Goal: Task Accomplishment & Management: Use online tool/utility

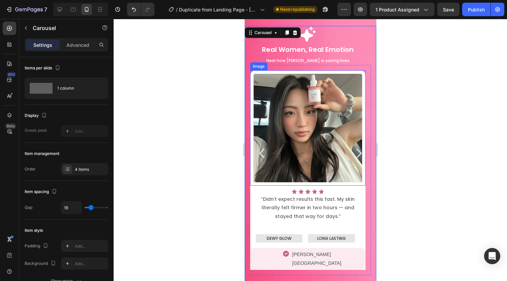
scroll to position [612, 0]
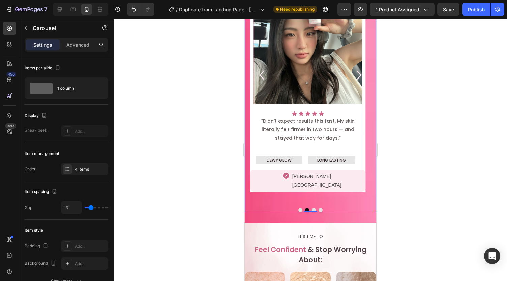
click at [295, 197] on div "Icon Real Women, Real Emotion Text Block Hear how [PERSON_NAME] is saving lives…" at bounding box center [311, 80] width 132 height 264
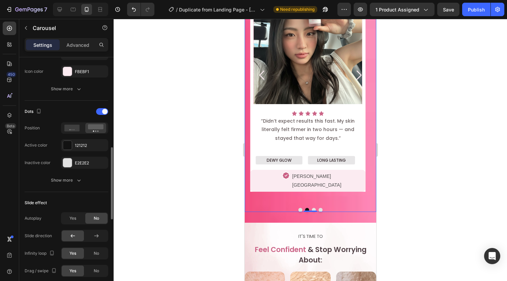
scroll to position [302, 0]
click at [74, 144] on div "121212" at bounding box center [84, 145] width 47 height 12
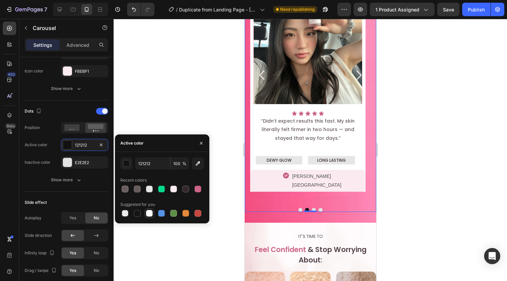
click at [149, 213] on div at bounding box center [149, 213] width 7 height 7
type input "FFFFFF"
click at [202, 145] on icon "button" at bounding box center [201, 143] width 5 height 5
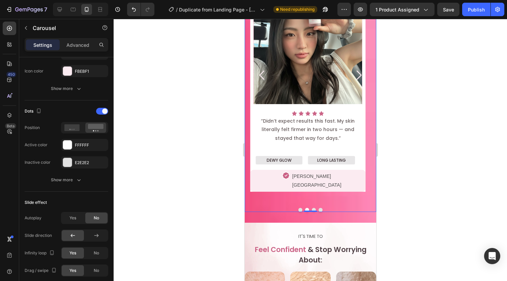
click at [206, 151] on div at bounding box center [311, 150] width 394 height 262
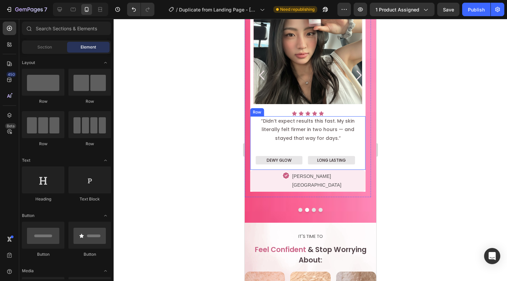
scroll to position [563, 0]
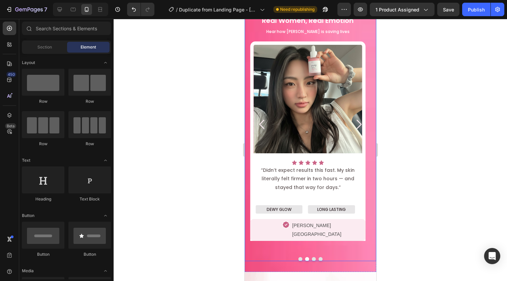
click at [354, 122] on icon "Carousel Next Arrow" at bounding box center [358, 124] width 13 height 13
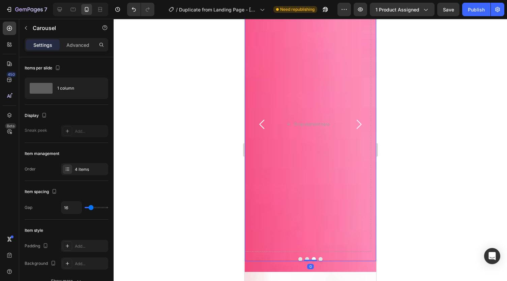
click at [264, 118] on icon "Carousel Back Arrow" at bounding box center [261, 124] width 13 height 13
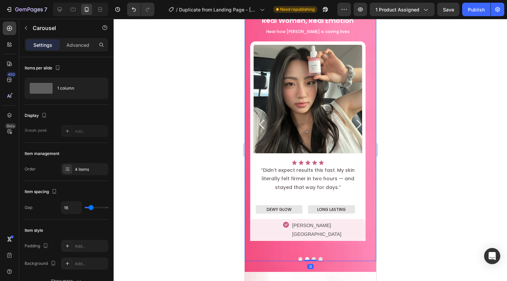
click at [264, 118] on icon "Carousel Back Arrow" at bounding box center [261, 124] width 13 height 13
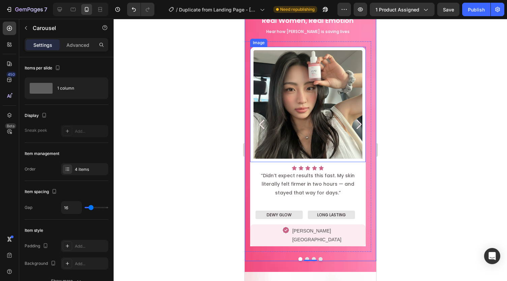
scroll to position [523, 0]
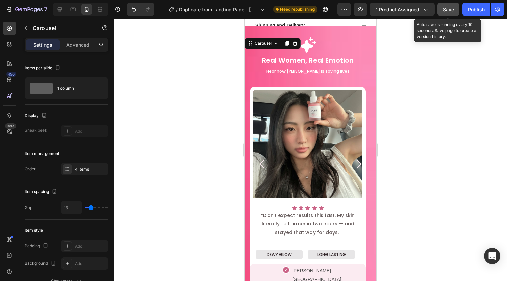
click at [450, 7] on span "Save" at bounding box center [448, 10] width 11 height 6
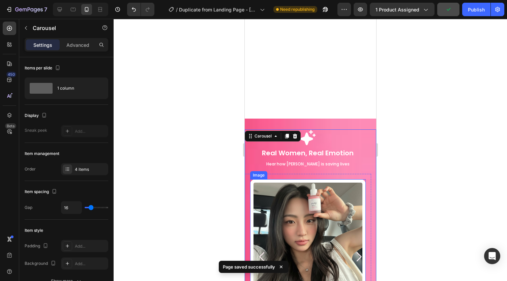
scroll to position [538, 0]
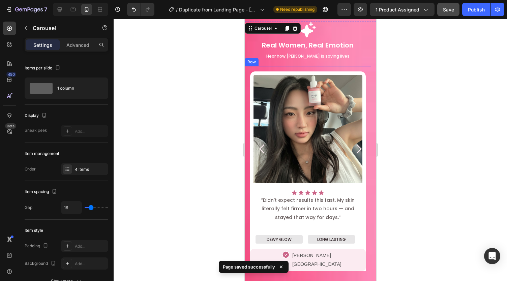
click at [367, 87] on div "Image Icon Icon Icon Icon Icon Icon List Row “Didn’t expect results this fast. …" at bounding box center [308, 171] width 126 height 210
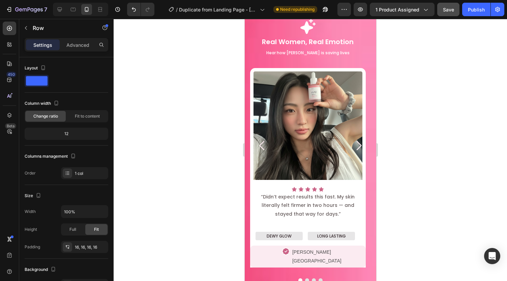
scroll to position [650, 0]
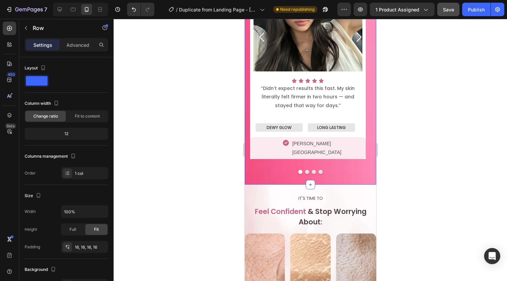
click at [263, 168] on div "Icon Real Women, Real Emotion Text Block Hear how [PERSON_NAME] is saving lives…" at bounding box center [311, 42] width 132 height 286
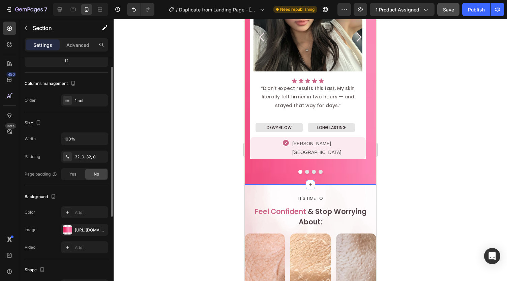
scroll to position [0, 0]
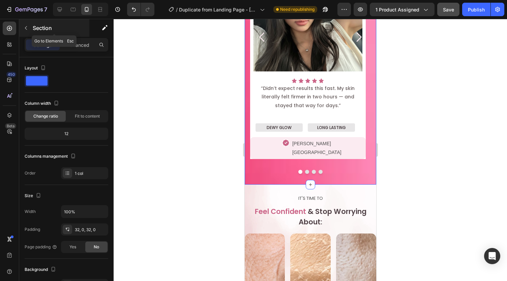
click at [26, 26] on icon "button" at bounding box center [25, 27] width 5 height 5
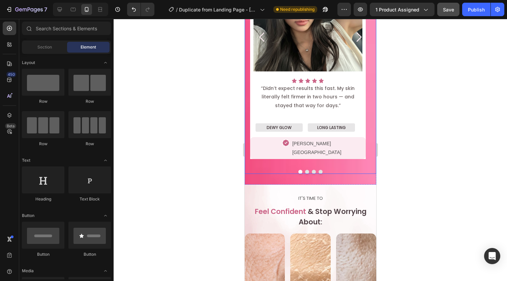
click at [262, 170] on div at bounding box center [311, 172] width 132 height 4
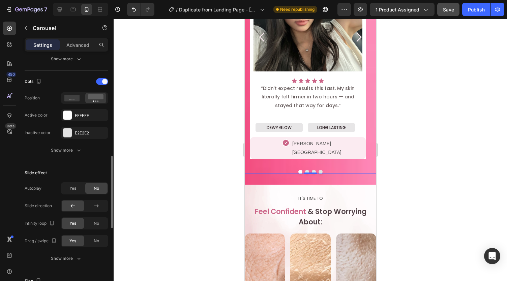
scroll to position [332, 0]
click at [72, 189] on span "Yes" at bounding box center [72, 188] width 7 height 6
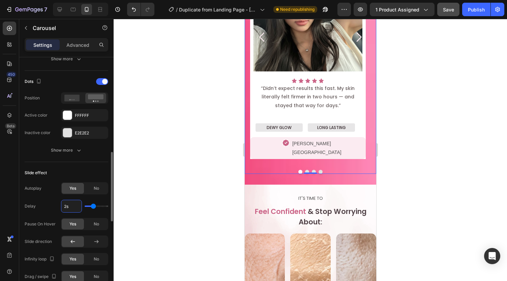
click at [76, 204] on input "2s" at bounding box center [71, 206] width 20 height 12
type input "5s"
type input "4"
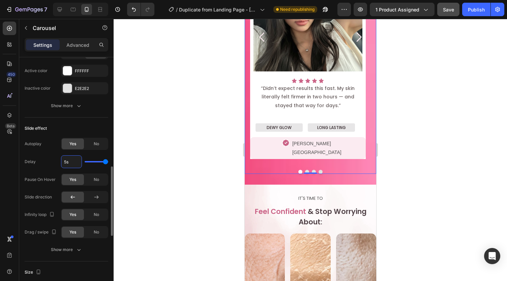
scroll to position [379, 0]
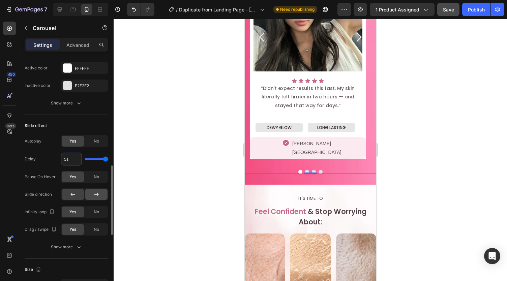
click at [92, 194] on div at bounding box center [96, 194] width 22 height 11
click at [90, 242] on button "Show more" at bounding box center [67, 247] width 84 height 12
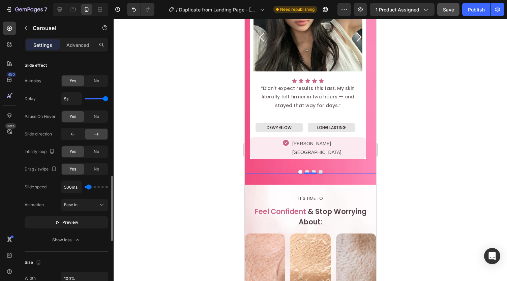
scroll to position [440, 0]
click at [87, 217] on button "Preview" at bounding box center [67, 222] width 84 height 12
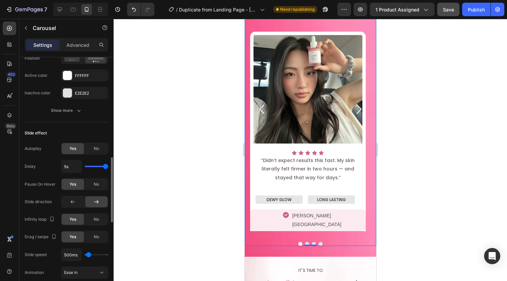
scroll to position [371, 0]
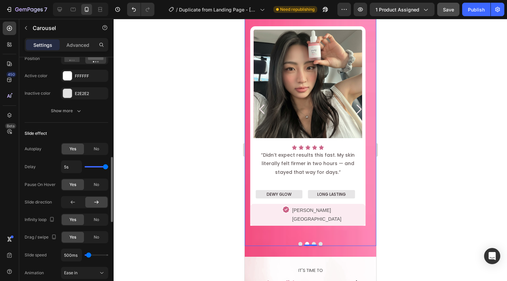
type input "2.4s"
type input "2.4"
type input "2.4s"
drag, startPoint x: 103, startPoint y: 165, endPoint x: 96, endPoint y: 163, distance: 7.7
type input "2.4"
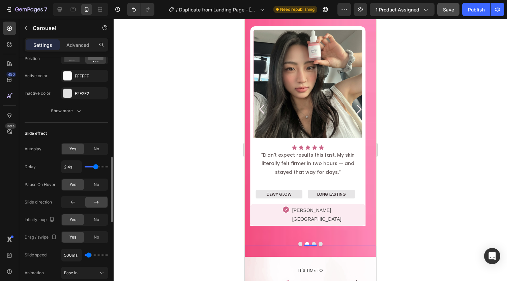
click at [96, 166] on input "range" at bounding box center [97, 166] width 24 height 1
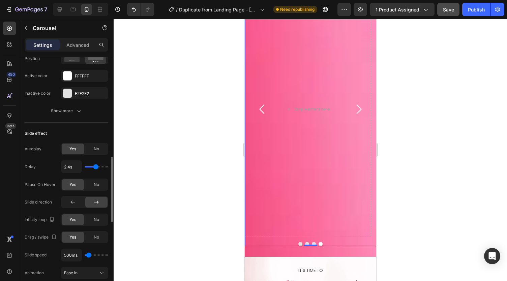
type input "2.6s"
type input "2.6"
type input "3s"
type input "2.6"
click at [97, 166] on input "range" at bounding box center [97, 166] width 24 height 1
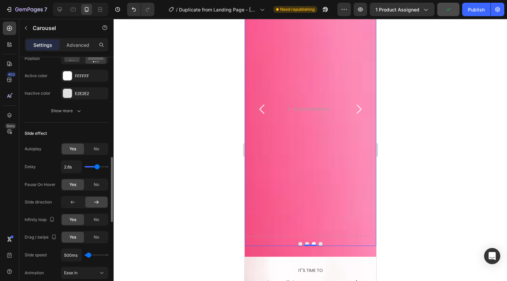
type input "3.1s"
type input "3.1"
type input "3.5s"
type input "3.5"
type input "3.3s"
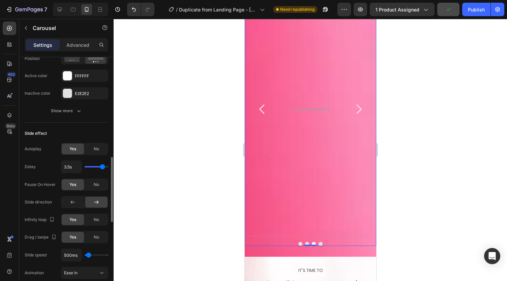
type input "3.3"
type input "3.6s"
drag, startPoint x: 97, startPoint y: 164, endPoint x: 103, endPoint y: 165, distance: 5.8
type input "3.6"
click at [103, 166] on input "range" at bounding box center [97, 166] width 24 height 1
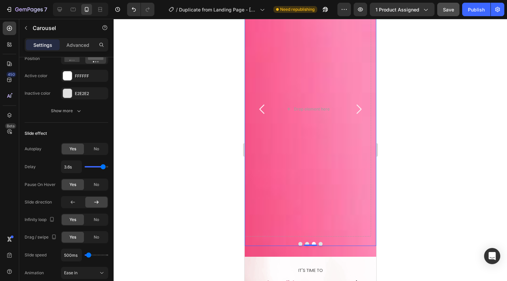
click at [262, 103] on icon "Carousel Back Arrow" at bounding box center [261, 109] width 13 height 13
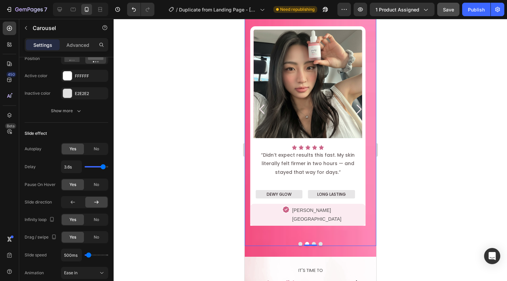
click at [164, 187] on div at bounding box center [311, 150] width 394 height 262
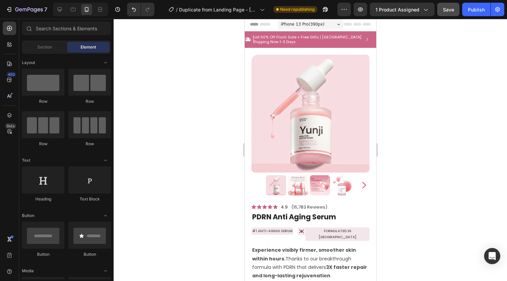
scroll to position [0, 0]
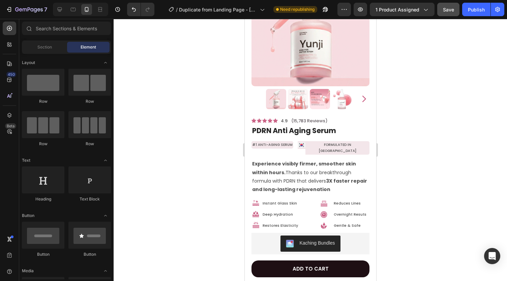
click at [294, 159] on div "Experience visibly firmer, smoother skin within hours. Thanks to our breakthrou…" at bounding box center [310, 176] width 118 height 35
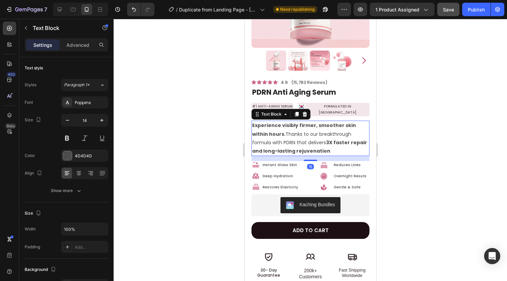
scroll to position [128, 0]
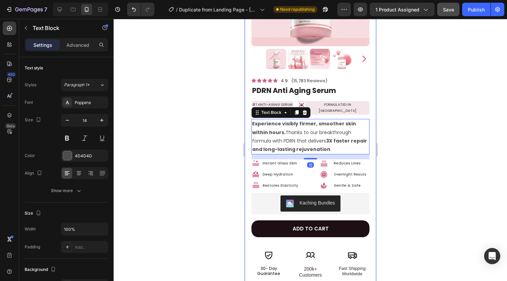
click at [224, 171] on div at bounding box center [311, 150] width 394 height 262
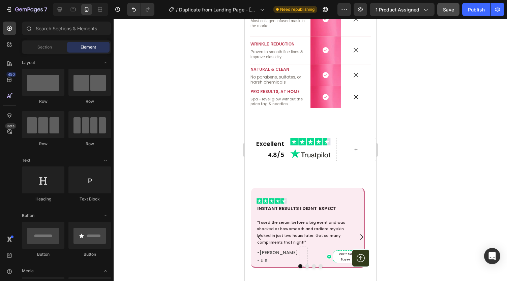
scroll to position [1614, 0]
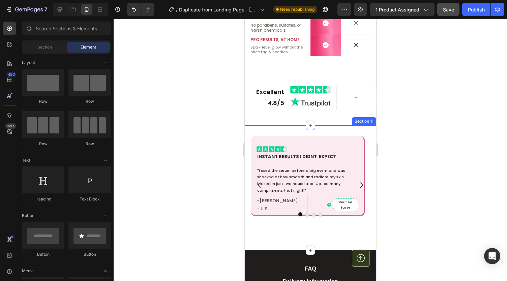
click at [336, 146] on div "Image INSTANT RESULTS I DIDNT EXPECT Text Block "I used the serum before a big …" at bounding box center [311, 187] width 132 height 125
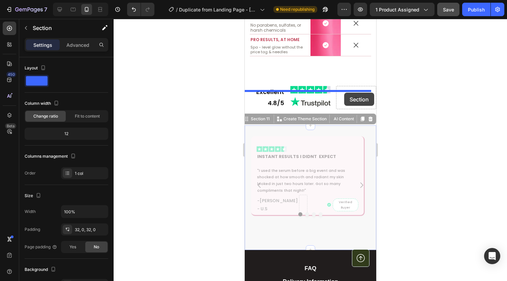
drag, startPoint x: 335, startPoint y: 147, endPoint x: 344, endPoint y: 93, distance: 55.3
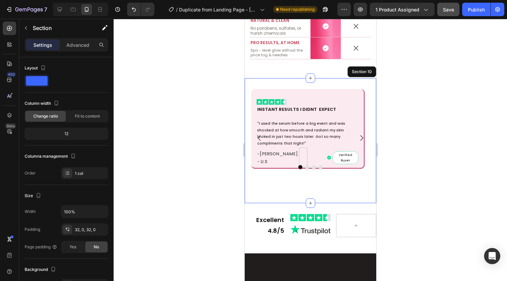
scroll to position [1579, 0]
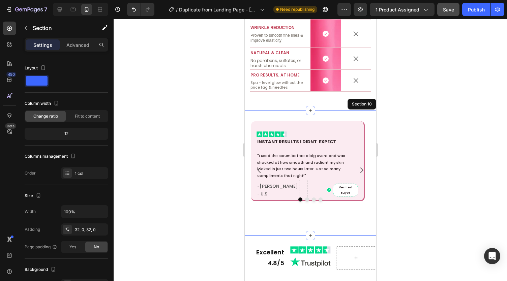
click at [420, 113] on div at bounding box center [311, 150] width 394 height 262
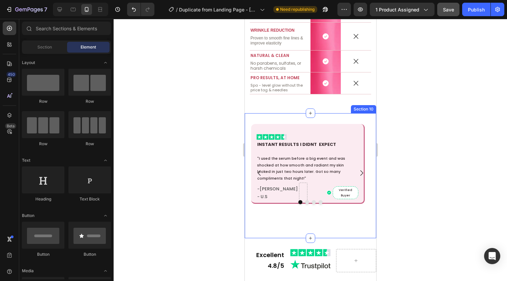
scroll to position [1574, 0]
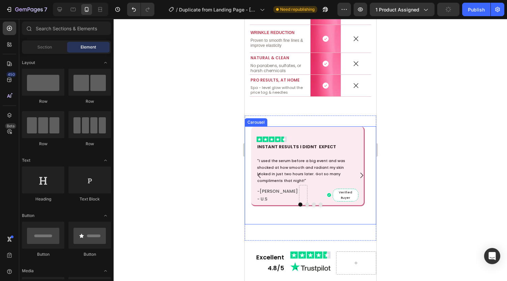
click at [357, 179] on icon "Carousel Next Arrow" at bounding box center [361, 176] width 8 height 8
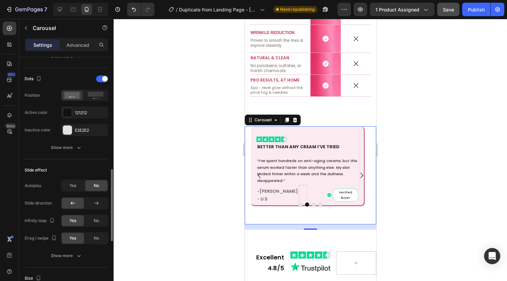
scroll to position [347, 0]
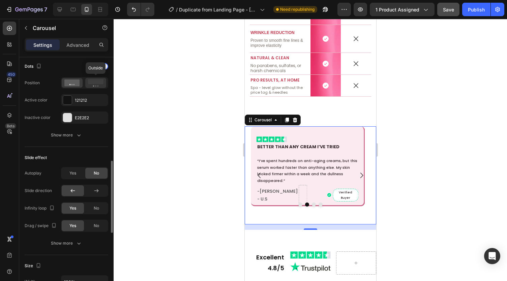
click at [92, 81] on rect at bounding box center [96, 81] width 16 height 5
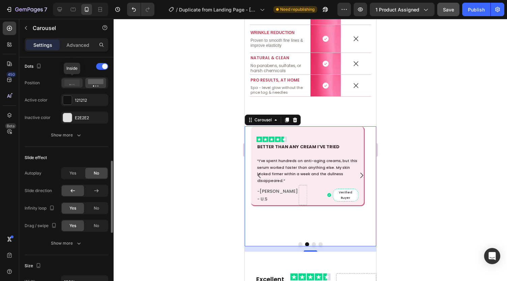
click at [68, 84] on icon at bounding box center [72, 83] width 16 height 7
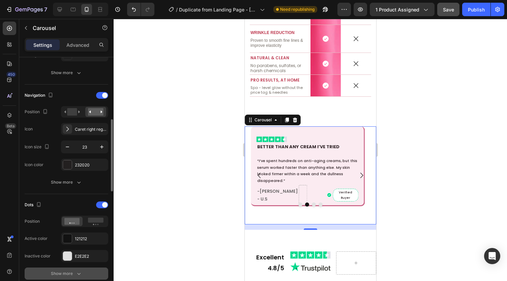
scroll to position [208, 0]
click at [73, 113] on rect at bounding box center [72, 111] width 10 height 7
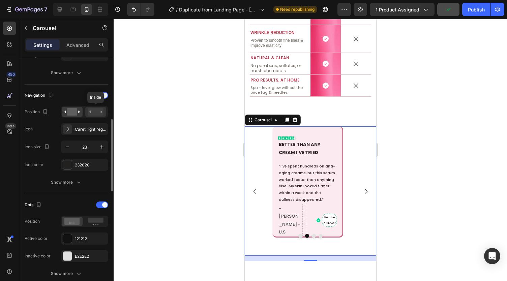
click at [96, 110] on rect at bounding box center [96, 111] width 16 height 7
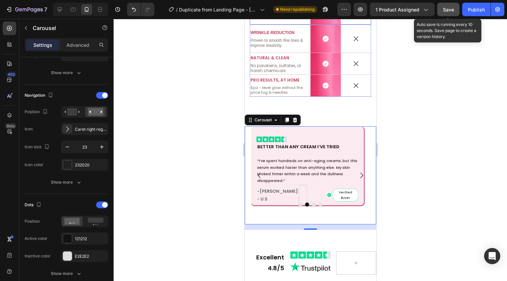
click at [450, 9] on span "Save" at bounding box center [448, 10] width 11 height 6
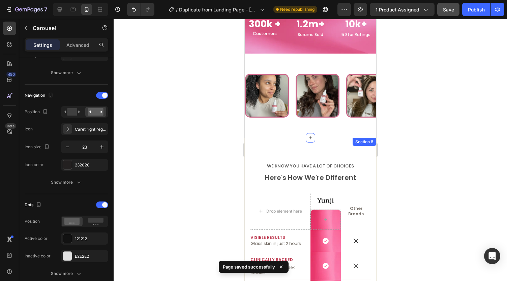
scroll to position [1269, 0]
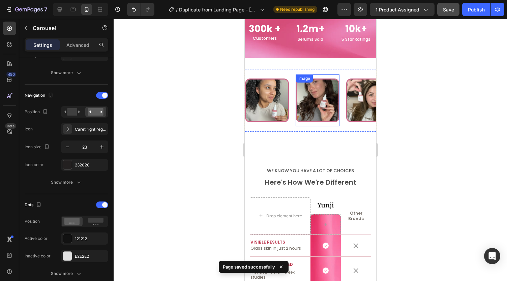
click at [328, 128] on div "Image Image Image Image Image Image Image Image Image Image Marquee" at bounding box center [311, 100] width 132 height 63
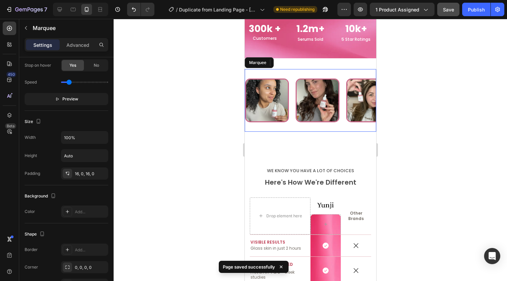
click at [325, 139] on div "Image Image Image Image Image Image Image Image Image Image Marquee Section 7" at bounding box center [311, 100] width 132 height 84
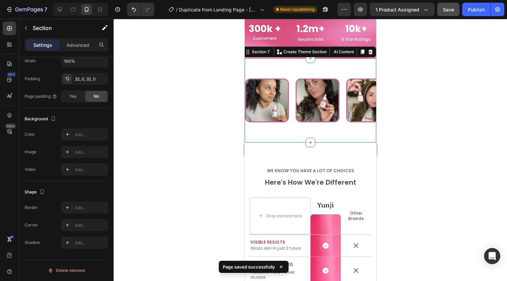
scroll to position [0, 0]
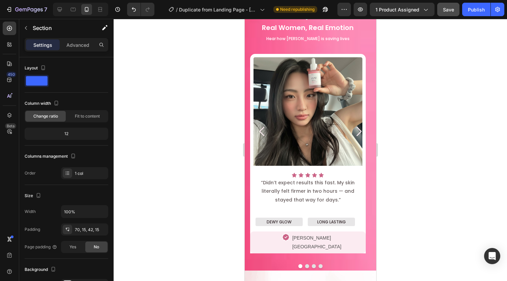
scroll to position [556, 0]
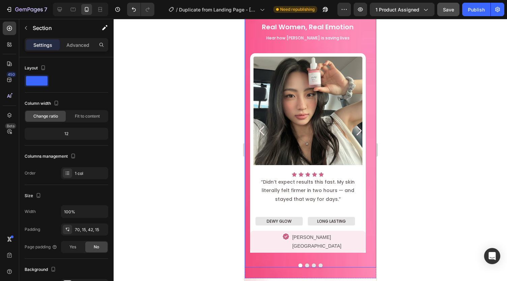
click at [352, 124] on icon "Carousel Next Arrow" at bounding box center [358, 130] width 13 height 13
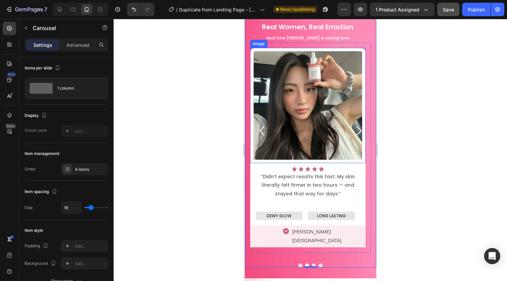
click at [293, 116] on img at bounding box center [308, 106] width 116 height 116
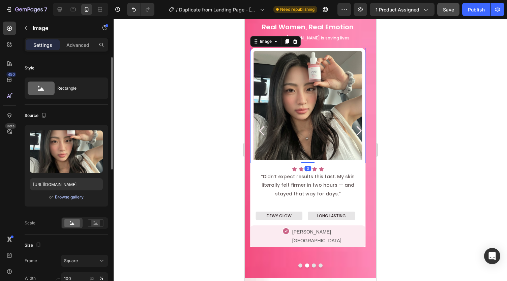
click at [72, 198] on div "Browse gallery" at bounding box center [69, 197] width 29 height 6
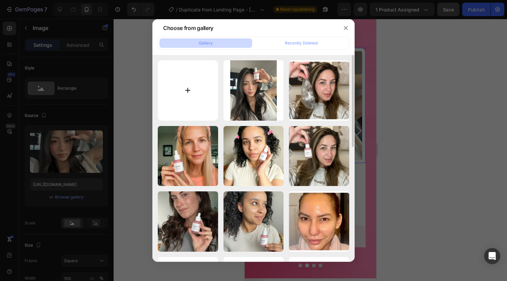
click at [193, 105] on input "file" at bounding box center [188, 90] width 60 height 60
click at [344, 26] on icon "button" at bounding box center [345, 27] width 5 height 5
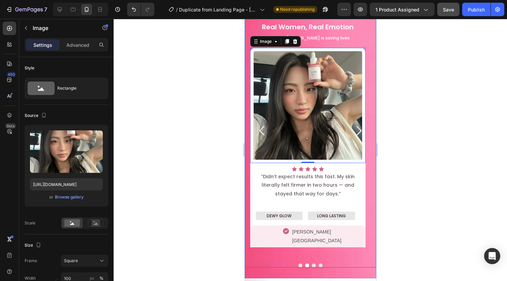
click at [352, 125] on icon "Carousel Next Arrow" at bounding box center [358, 130] width 13 height 13
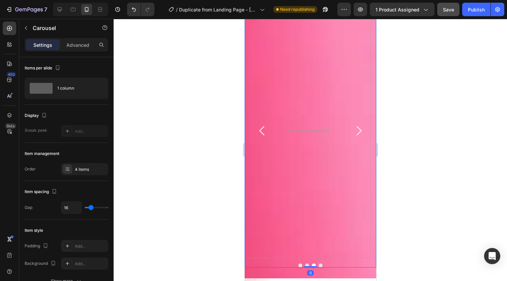
click at [259, 127] on icon "Carousel Back Arrow" at bounding box center [261, 130] width 13 height 13
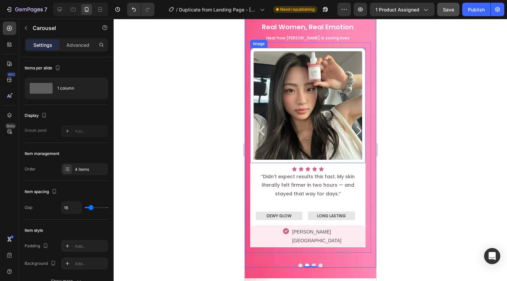
click at [300, 89] on img at bounding box center [308, 106] width 116 height 116
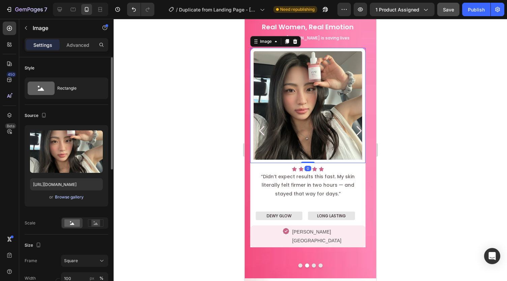
click at [75, 197] on div "Browse gallery" at bounding box center [69, 197] width 29 height 6
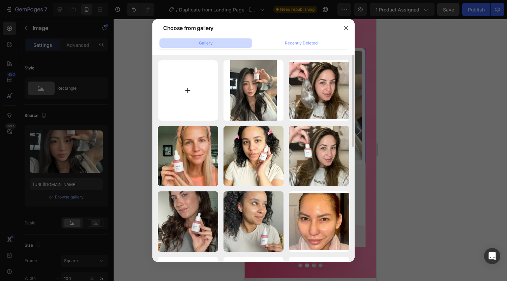
click at [200, 89] on input "file" at bounding box center [188, 90] width 60 height 60
type input "C:\fakepath\677c393e-7c4b-4f13-afea-56a8a581d682.png"
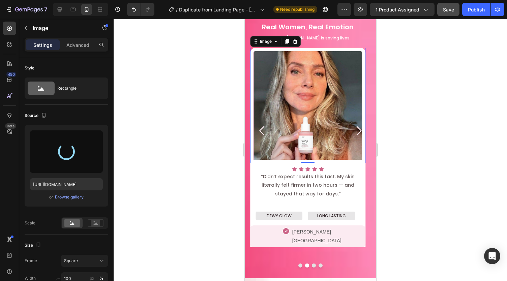
type input "[URL][DOMAIN_NAME]"
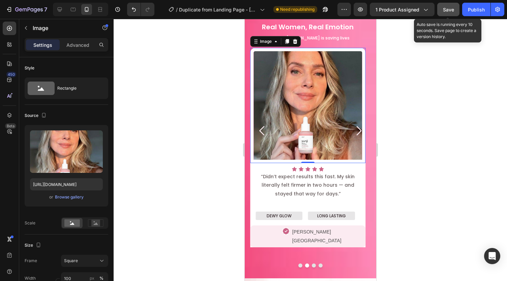
click at [446, 10] on span "Save" at bounding box center [448, 10] width 11 height 6
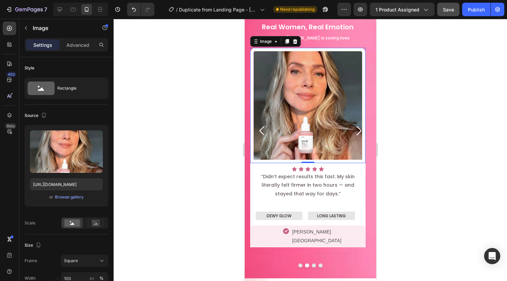
scroll to position [492, 0]
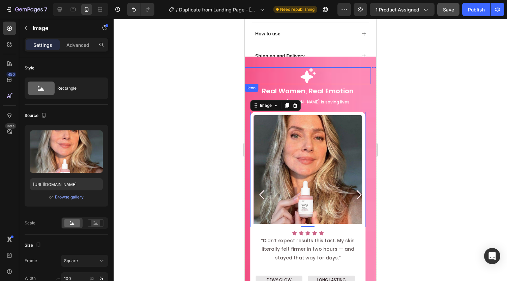
click at [320, 75] on div "Icon" at bounding box center [308, 75] width 126 height 17
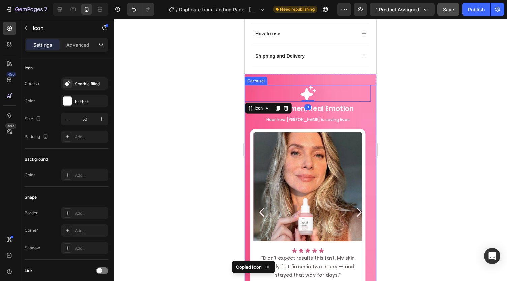
click at [352, 206] on icon "Carousel Next Arrow" at bounding box center [358, 212] width 13 height 13
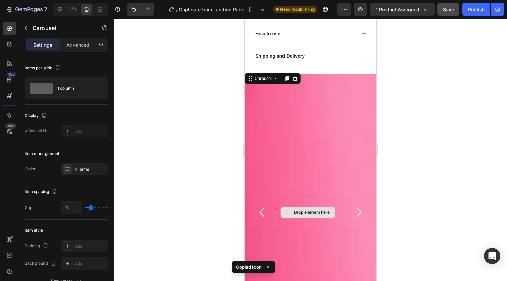
click at [286, 148] on div "Drop element here" at bounding box center [308, 212] width 126 height 255
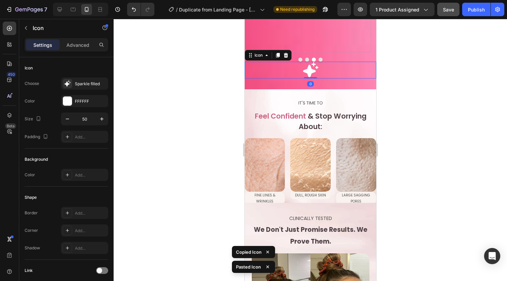
scroll to position [773, 0]
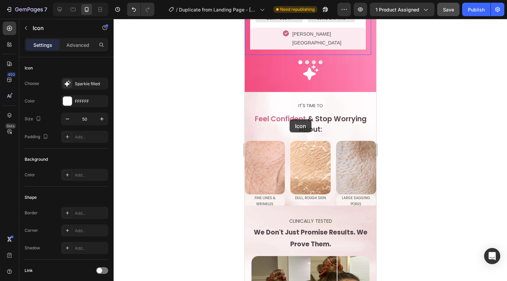
drag, startPoint x: 330, startPoint y: 56, endPoint x: 288, endPoint y: 87, distance: 51.9
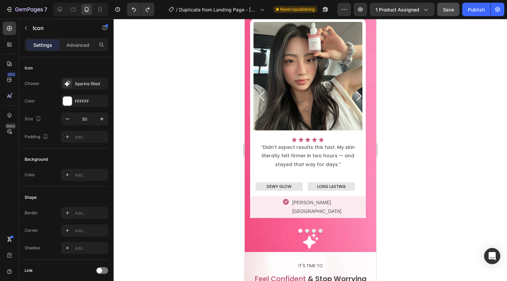
scroll to position [579, 0]
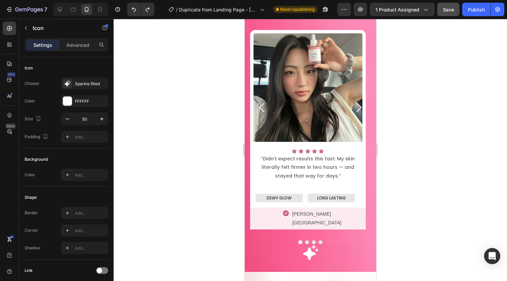
click at [309, 247] on icon at bounding box center [310, 252] width 15 height 15
click at [308, 245] on icon at bounding box center [310, 252] width 15 height 15
click at [316, 245] on icon at bounding box center [310, 253] width 17 height 17
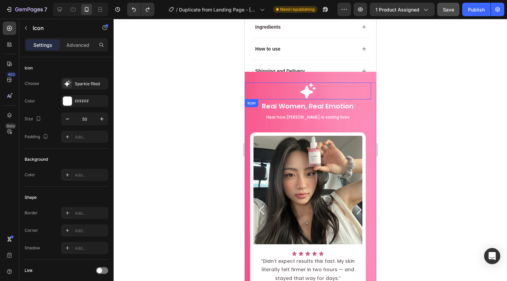
click at [303, 89] on icon at bounding box center [307, 91] width 17 height 17
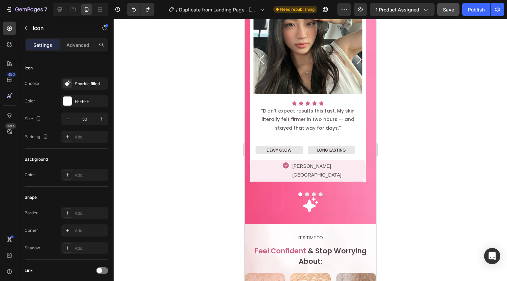
scroll to position [635, 0]
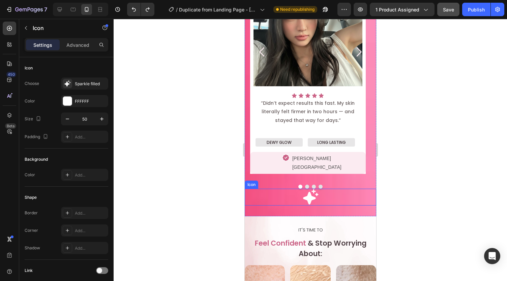
click at [307, 191] on icon at bounding box center [310, 196] width 15 height 15
click at [288, 178] on div at bounding box center [286, 182] width 8 height 8
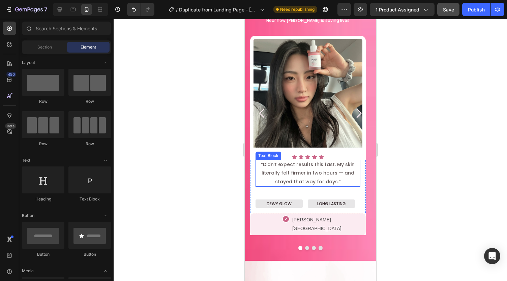
scroll to position [491, 0]
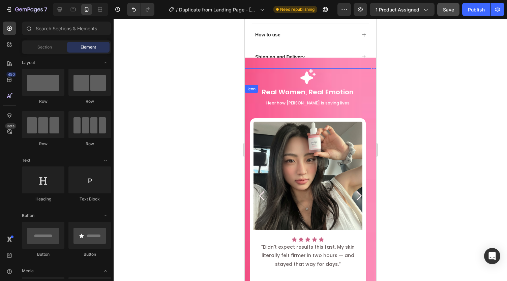
click at [331, 73] on div "Icon" at bounding box center [308, 76] width 126 height 17
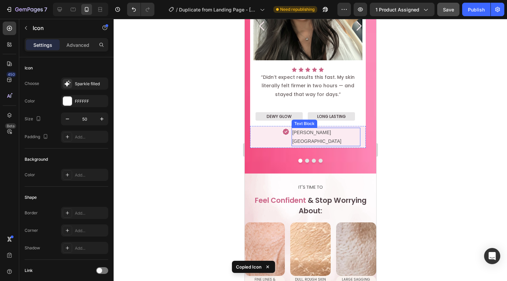
scroll to position [592, 0]
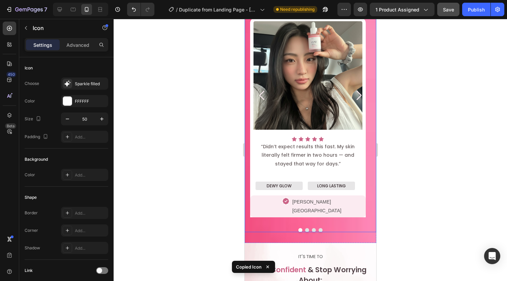
click at [352, 89] on icon "Carousel Next Arrow" at bounding box center [358, 95] width 13 height 13
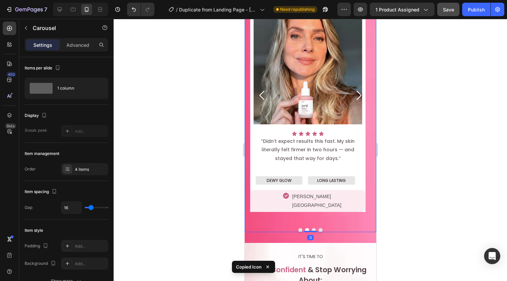
click at [352, 89] on icon "Carousel Next Arrow" at bounding box center [358, 95] width 13 height 13
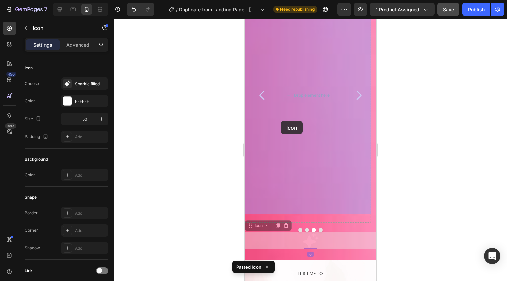
drag, startPoint x: 287, startPoint y: 228, endPoint x: 281, endPoint y: 121, distance: 107.1
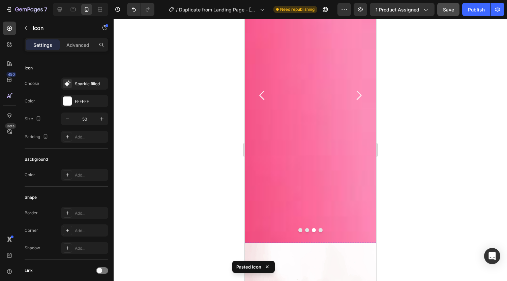
scroll to position [502, 0]
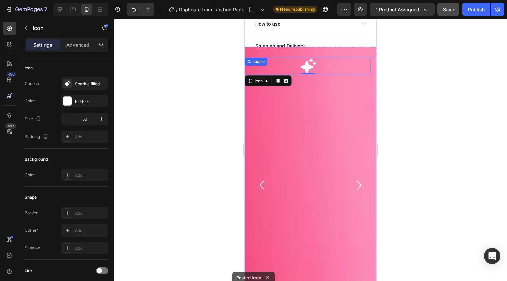
click at [260, 185] on icon "Carousel Back Arrow" at bounding box center [261, 184] width 13 height 13
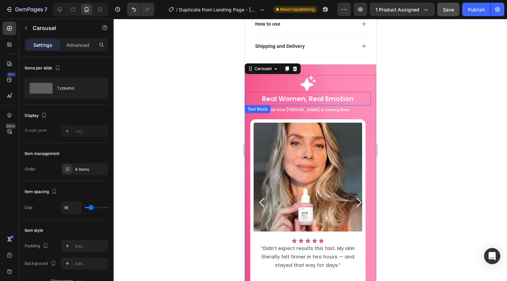
click at [297, 93] on p "Real Women, Real Emotion" at bounding box center [307, 99] width 125 height 12
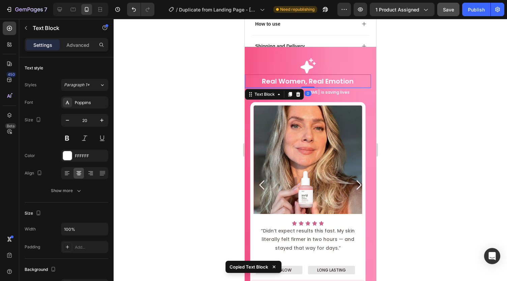
scroll to position [562, 0]
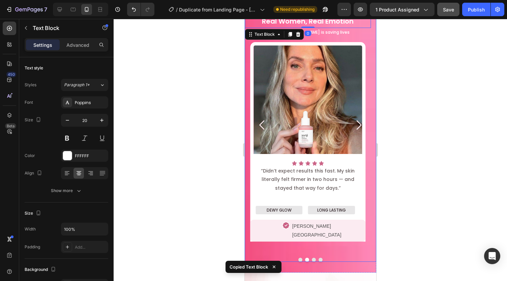
click at [352, 121] on icon "Carousel Next Arrow" at bounding box center [358, 124] width 13 height 13
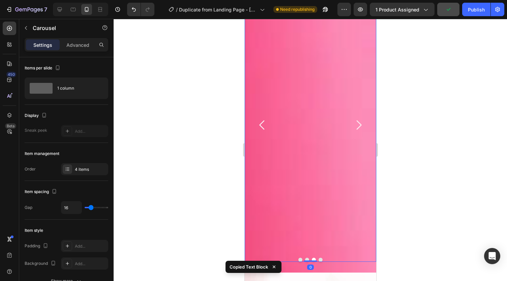
click at [299, 123] on div "Icon" at bounding box center [308, 125] width 126 height 255
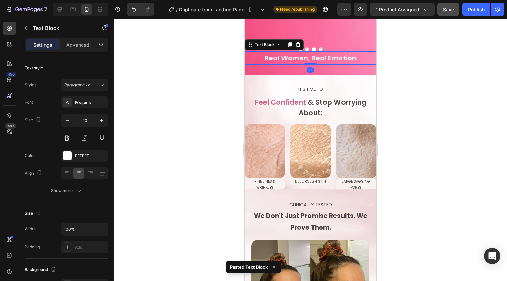
scroll to position [644, 0]
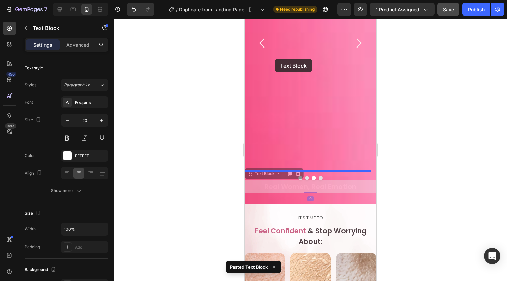
drag, startPoint x: 251, startPoint y: 179, endPoint x: 275, endPoint y: 59, distance: 122.4
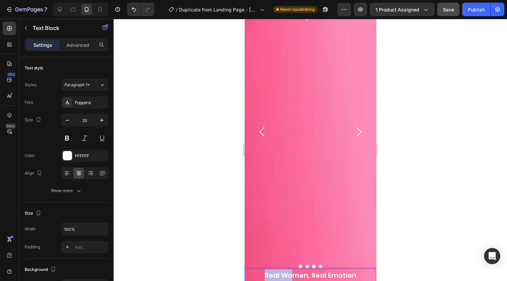
scroll to position [541, 0]
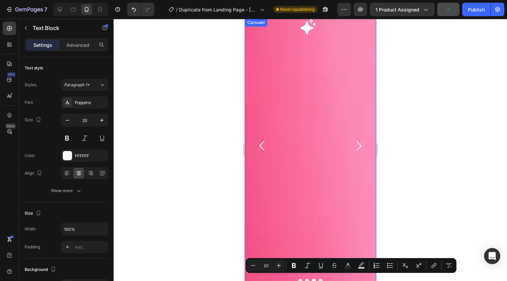
drag, startPoint x: 254, startPoint y: 231, endPoint x: 308, endPoint y: 36, distance: 202.4
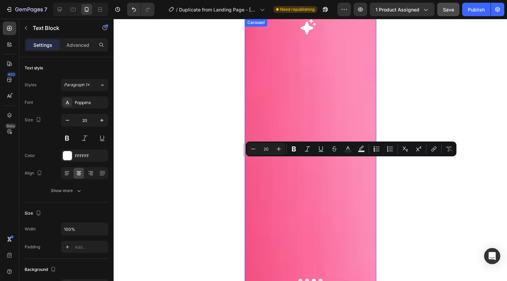
scroll to position [658, 0]
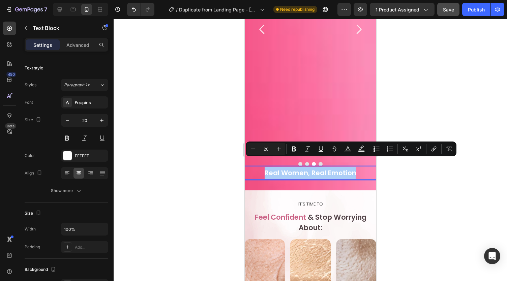
click at [207, 124] on div at bounding box center [311, 150] width 394 height 262
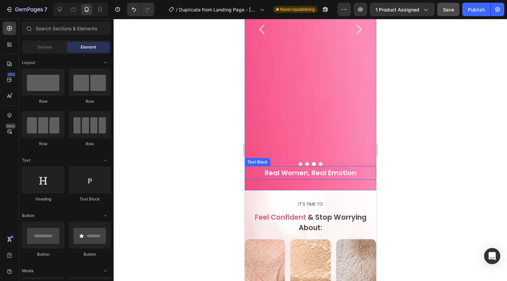
click at [256, 167] on p "Real Women, Real Emotion" at bounding box center [310, 173] width 130 height 12
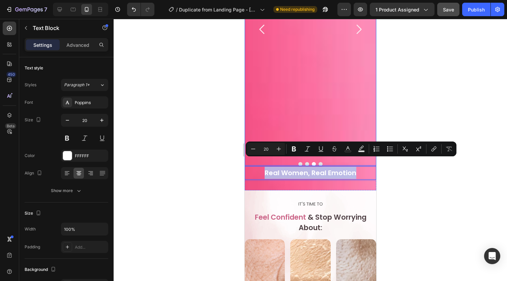
drag, startPoint x: 256, startPoint y: 162, endPoint x: 266, endPoint y: 121, distance: 42.2
click at [266, 121] on div "Icon" at bounding box center [308, 29] width 126 height 255
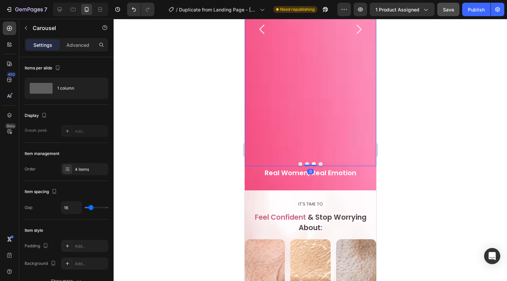
click at [213, 153] on div at bounding box center [311, 150] width 394 height 262
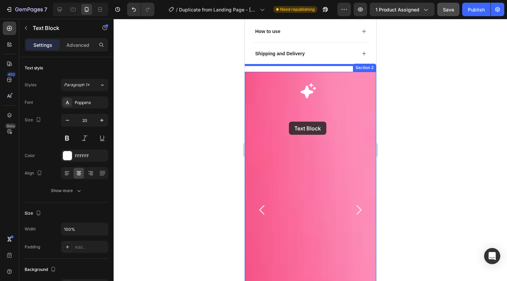
scroll to position [505, 0]
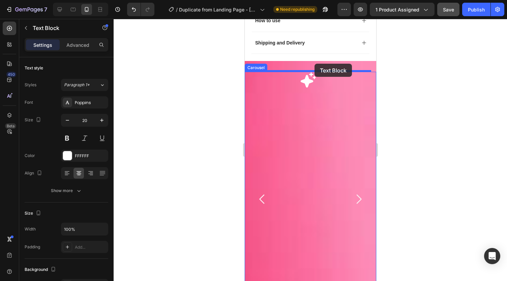
drag, startPoint x: 258, startPoint y: 162, endPoint x: 314, endPoint y: 64, distance: 113.6
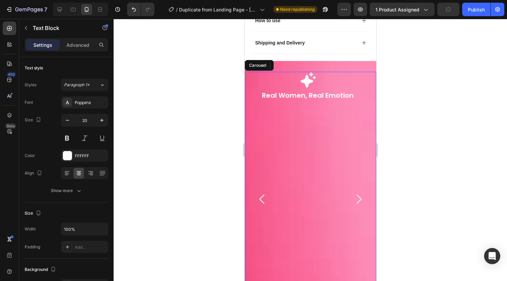
click at [261, 193] on icon "Carousel Back Arrow" at bounding box center [261, 199] width 13 height 13
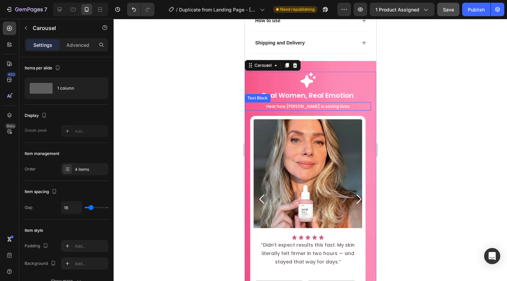
click at [343, 103] on p "Hear how [PERSON_NAME] is saving lives" at bounding box center [307, 106] width 125 height 7
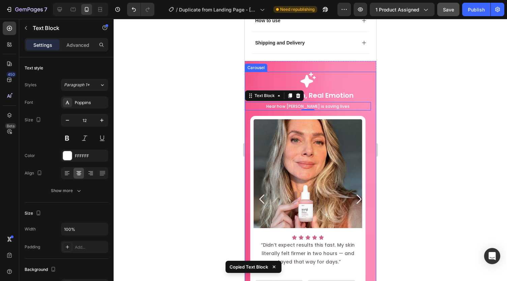
click at [352, 193] on icon "Carousel Next Arrow" at bounding box center [358, 199] width 13 height 13
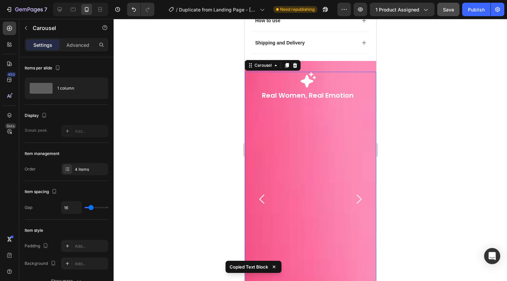
click at [325, 187] on div "Icon Real Women, Real Emotion Text Block" at bounding box center [308, 199] width 126 height 255
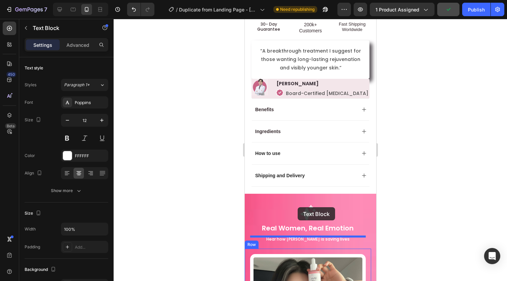
scroll to position [380, 0]
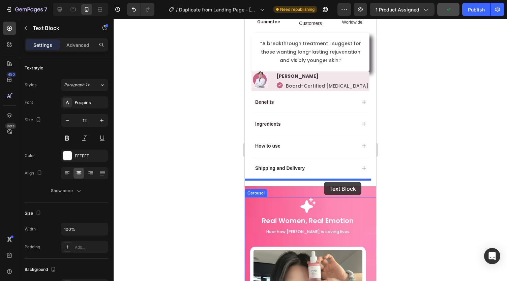
drag, startPoint x: 353, startPoint y: 225, endPoint x: 324, endPoint y: 180, distance: 53.3
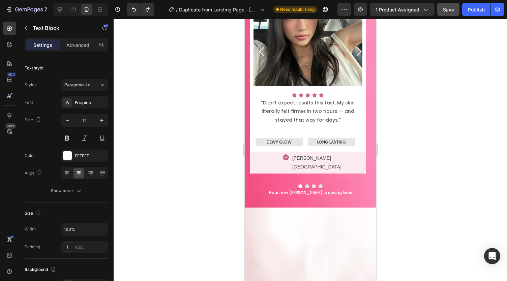
scroll to position [548, 0]
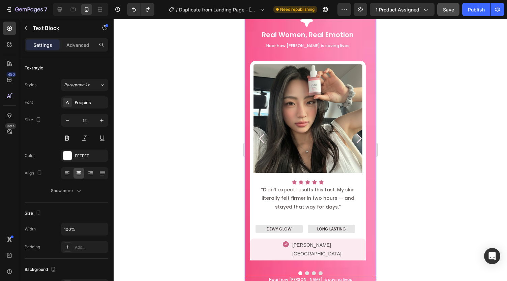
click at [356, 134] on icon "Carousel Next Arrow" at bounding box center [358, 138] width 5 height 9
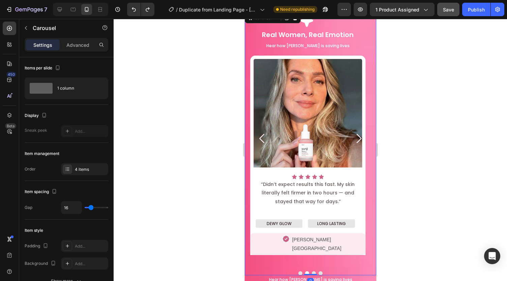
click at [356, 134] on icon "Carousel Next Arrow" at bounding box center [358, 138] width 5 height 9
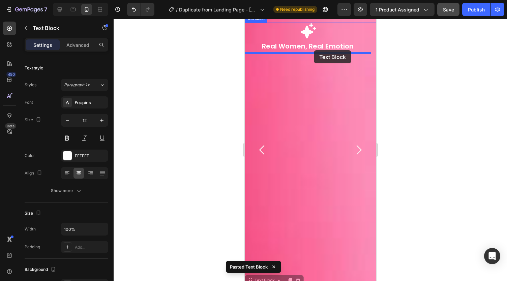
scroll to position [535, 0]
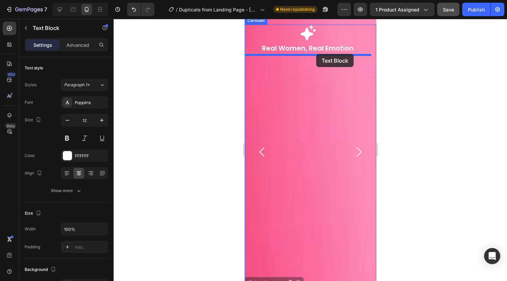
drag, startPoint x: 347, startPoint y: 270, endPoint x: 316, endPoint y: 54, distance: 218.0
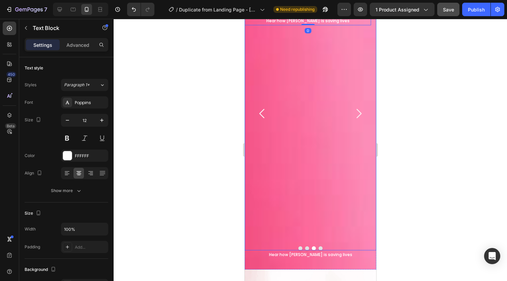
scroll to position [689, 0]
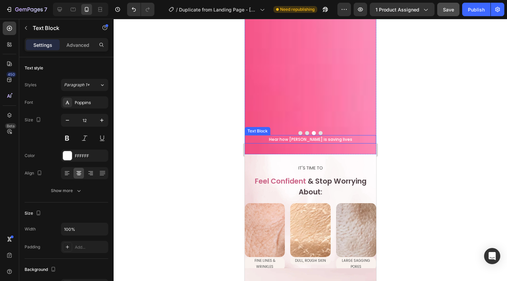
click at [341, 136] on p "Hear how [PERSON_NAME] is saving lives" at bounding box center [310, 139] width 130 height 7
click at [298, 126] on icon at bounding box center [297, 128] width 5 height 5
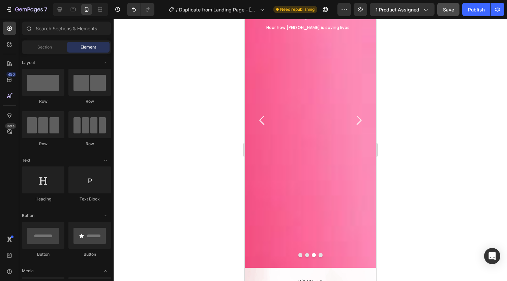
scroll to position [548, 0]
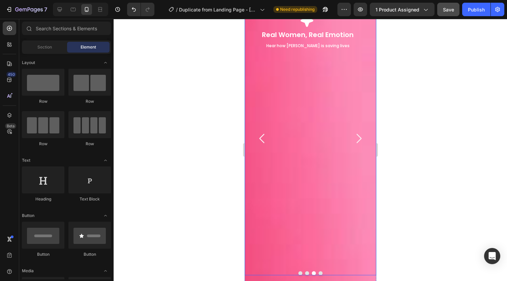
click at [263, 132] on icon "Carousel Back Arrow" at bounding box center [261, 138] width 13 height 13
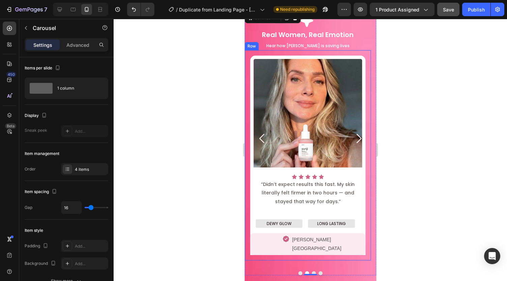
click at [276, 54] on div "Image Icon Icon Icon Icon Icon Icon List Row “Didn’t expect results this fast. …" at bounding box center [308, 155] width 126 height 210
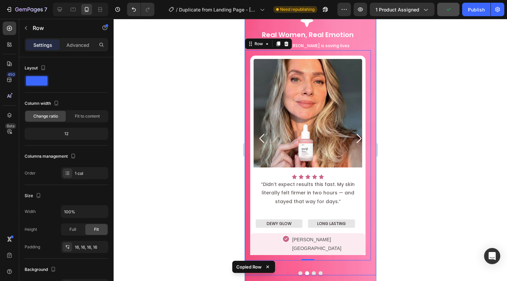
click at [352, 133] on icon "Carousel Next Arrow" at bounding box center [358, 138] width 13 height 13
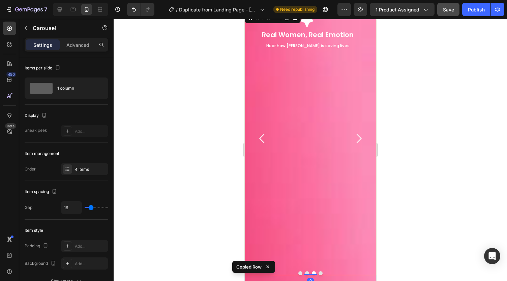
click at [323, 134] on div "Icon Real Women, Real Emotion Text Block Hear how [PERSON_NAME] is saving lives…" at bounding box center [308, 138] width 126 height 255
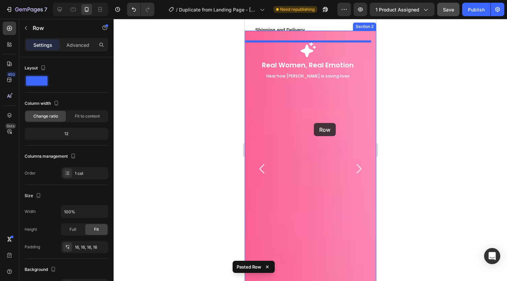
scroll to position [488, 0]
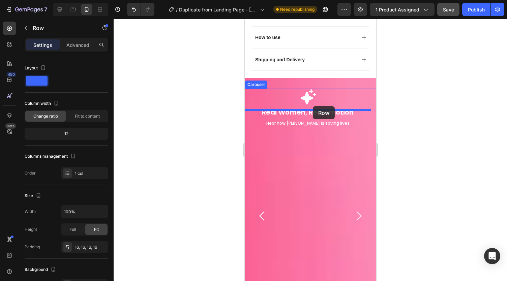
drag, startPoint x: 331, startPoint y: 132, endPoint x: 313, endPoint y: 106, distance: 31.4
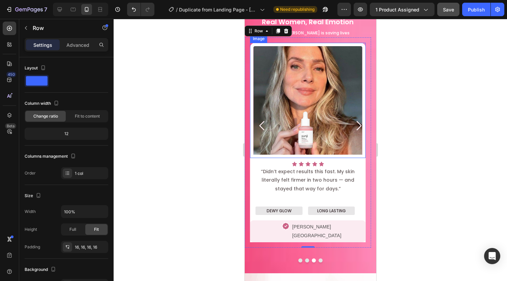
scroll to position [552, 0]
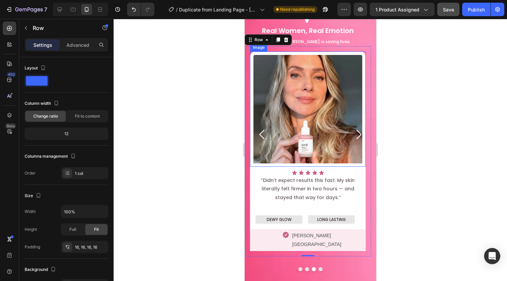
click at [282, 104] on img at bounding box center [308, 110] width 116 height 116
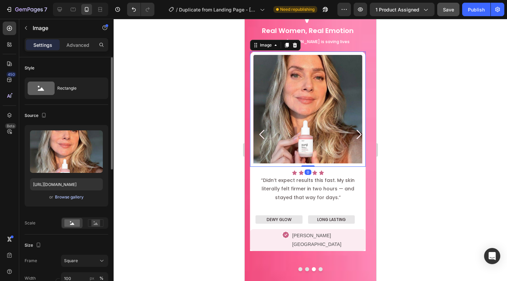
click at [63, 197] on div "Browse gallery" at bounding box center [69, 197] width 29 height 6
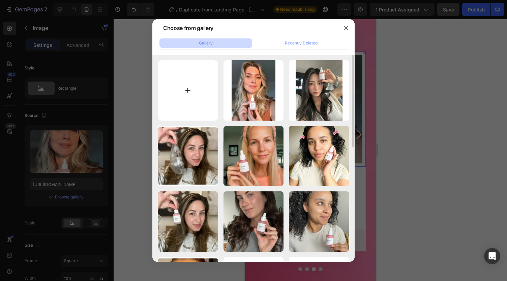
click at [186, 88] on input "file" at bounding box center [188, 90] width 60 height 60
type input "C:\fakepath\f3e8715515f6db43536da8159bfcbdba.jpg"
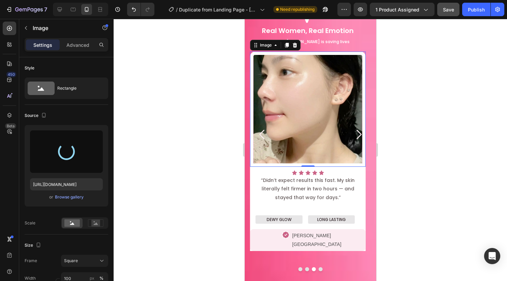
type input "[URL][DOMAIN_NAME]"
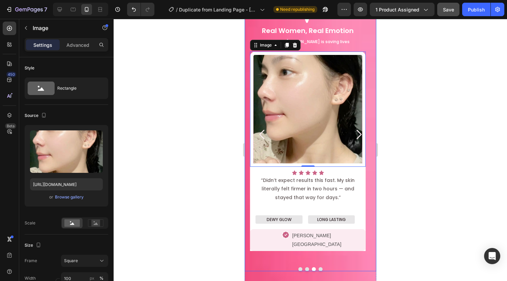
click at [260, 130] on icon "Carousel Back Arrow" at bounding box center [261, 134] width 5 height 9
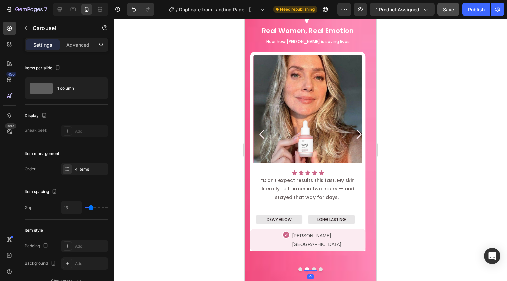
click at [262, 130] on icon "Carousel Back Arrow" at bounding box center [261, 134] width 13 height 13
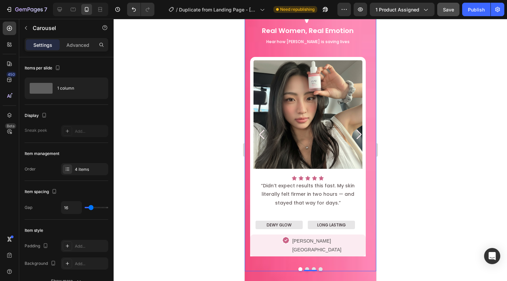
click at [356, 130] on icon "Carousel Next Arrow" at bounding box center [358, 134] width 5 height 9
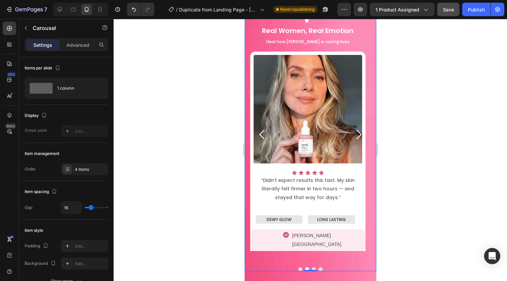
click at [356, 130] on icon "Carousel Next Arrow" at bounding box center [358, 134] width 5 height 9
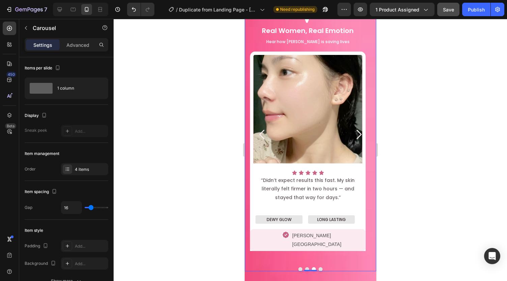
click at [261, 130] on icon "Carousel Back Arrow" at bounding box center [261, 134] width 5 height 9
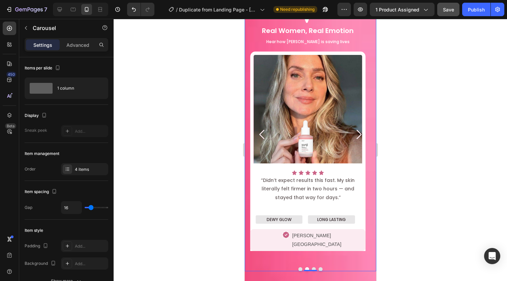
click at [261, 130] on icon "Carousel Back Arrow" at bounding box center [261, 134] width 5 height 9
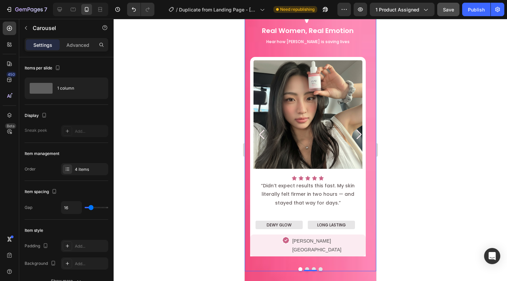
click at [262, 130] on icon "Carousel Back Arrow" at bounding box center [261, 134] width 13 height 13
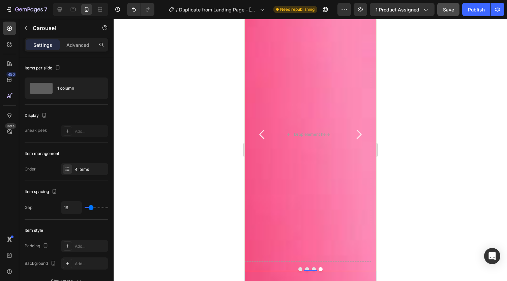
click at [352, 128] on icon "Carousel Next Arrow" at bounding box center [358, 134] width 13 height 13
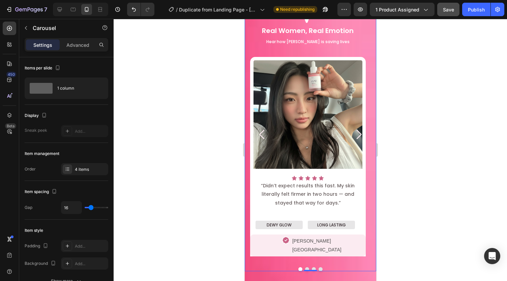
click at [352, 128] on icon "Carousel Next Arrow" at bounding box center [358, 134] width 13 height 13
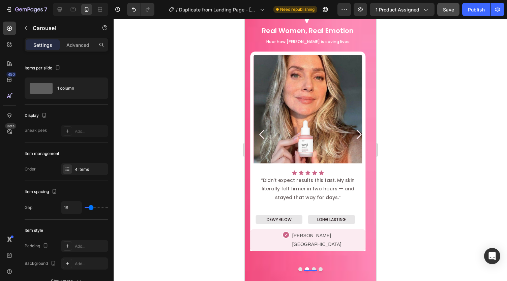
click at [352, 128] on icon "Carousel Next Arrow" at bounding box center [358, 134] width 13 height 13
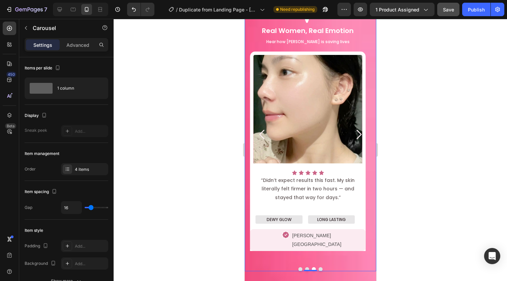
click at [352, 130] on icon "Carousel Next Arrow" at bounding box center [358, 134] width 13 height 13
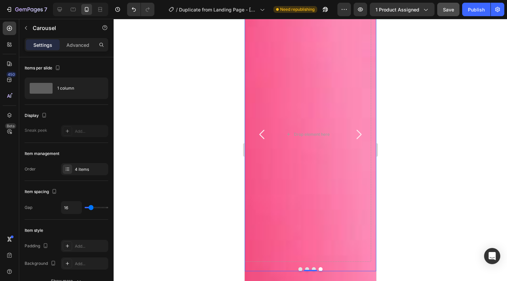
click at [260, 131] on icon "Carousel Back Arrow" at bounding box center [261, 134] width 5 height 9
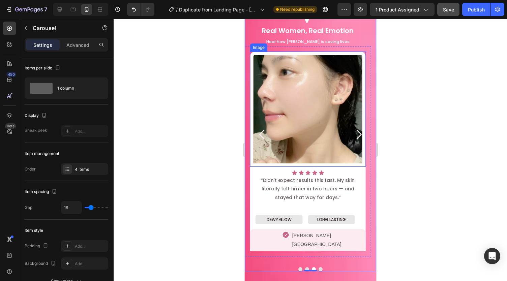
scroll to position [523, 0]
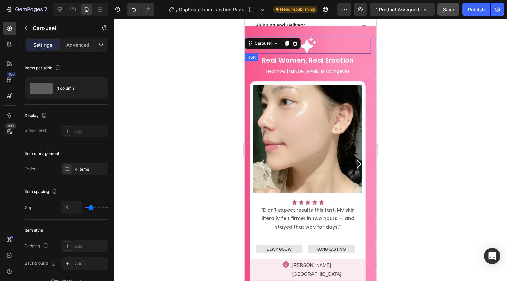
click at [309, 46] on icon at bounding box center [307, 44] width 15 height 15
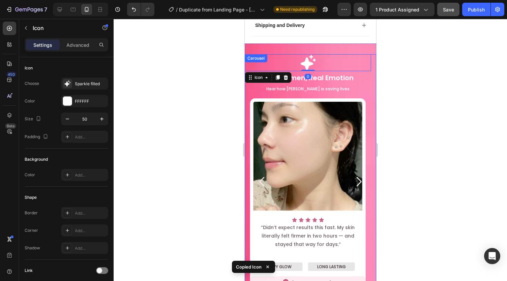
click at [354, 175] on icon "Carousel Next Arrow" at bounding box center [358, 181] width 13 height 13
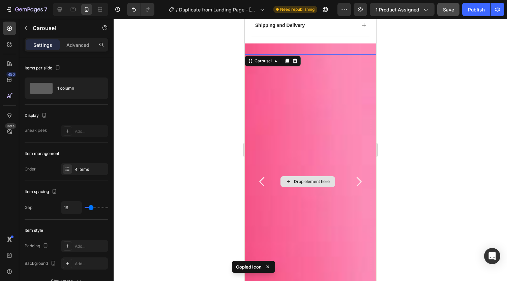
click at [310, 188] on div "Drop element here" at bounding box center [308, 181] width 126 height 255
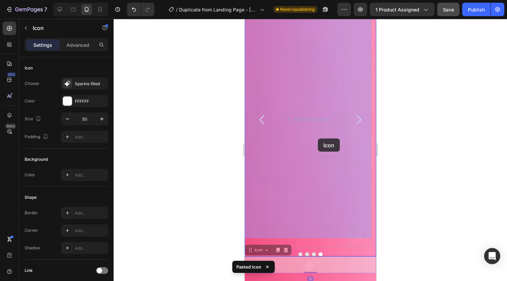
scroll to position [503, 0]
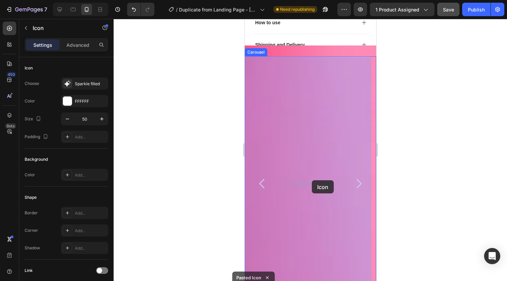
drag, startPoint x: 337, startPoint y: 53, endPoint x: 312, endPoint y: 180, distance: 130.0
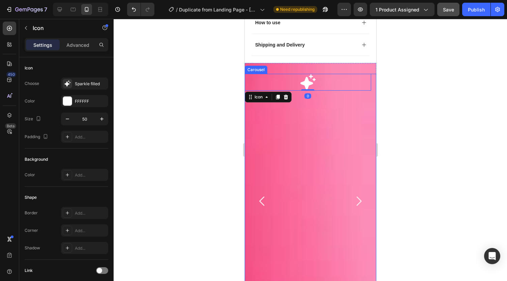
click at [263, 197] on icon "Carousel Back Arrow" at bounding box center [261, 201] width 5 height 9
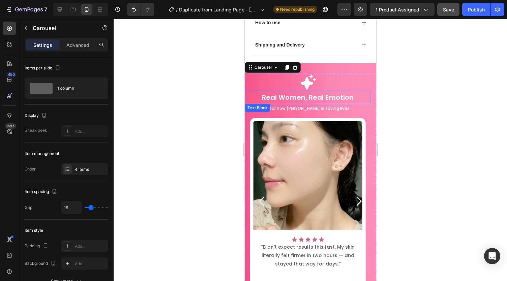
click at [357, 91] on p "Real Women, Real Emotion" at bounding box center [307, 97] width 125 height 12
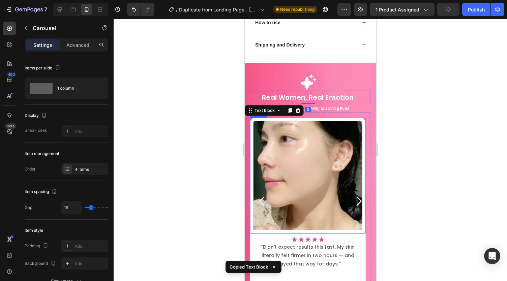
click at [353, 195] on icon "Carousel Next Arrow" at bounding box center [358, 201] width 13 height 13
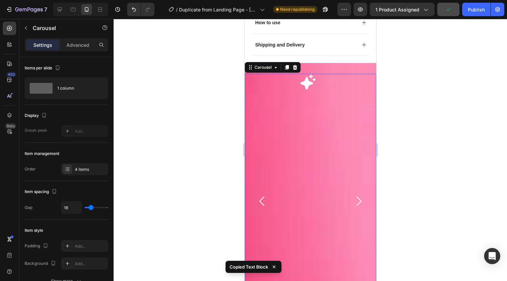
click at [328, 171] on div "Icon" at bounding box center [308, 201] width 126 height 255
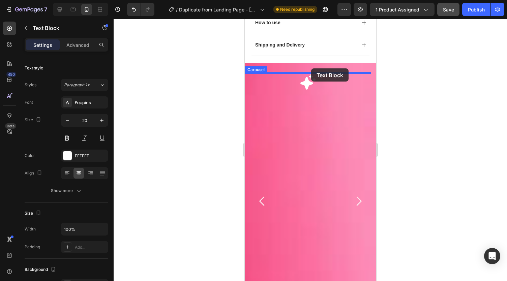
drag, startPoint x: 359, startPoint y: 47, endPoint x: 311, endPoint y: 68, distance: 52.2
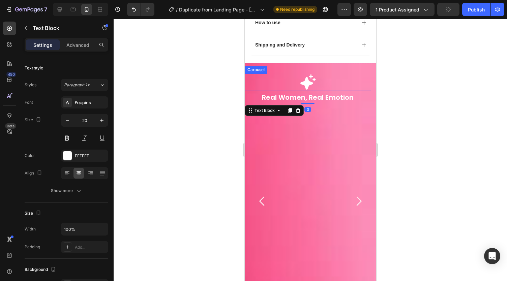
click at [260, 197] on icon "Carousel Back Arrow" at bounding box center [261, 201] width 5 height 9
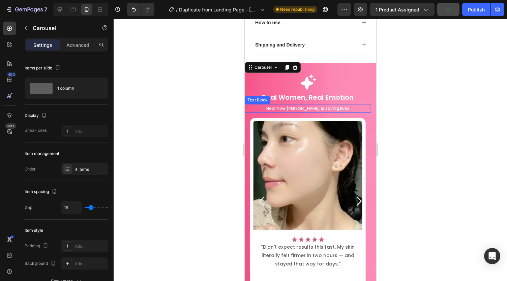
click at [342, 105] on p "Hear how [PERSON_NAME] is saving lives" at bounding box center [307, 108] width 125 height 7
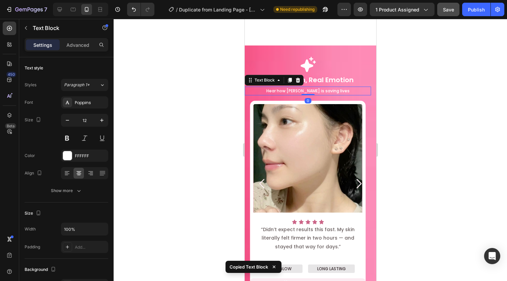
scroll to position [612, 0]
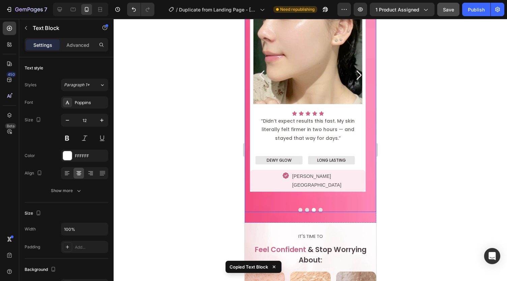
click at [352, 73] on icon "Carousel Next Arrow" at bounding box center [358, 74] width 13 height 13
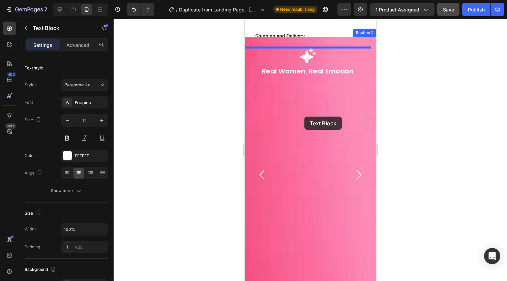
scroll to position [508, 0]
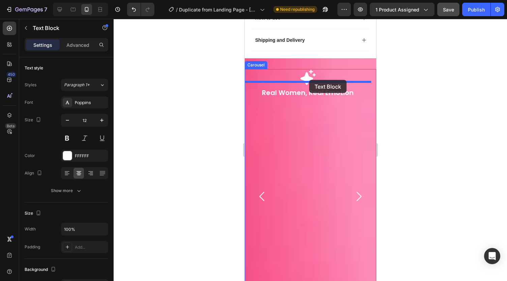
drag, startPoint x: 344, startPoint y: 256, endPoint x: 309, endPoint y: 80, distance: 179.6
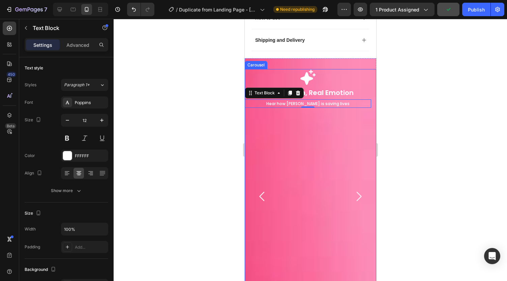
click at [263, 192] on icon "Carousel Back Arrow" at bounding box center [261, 196] width 5 height 9
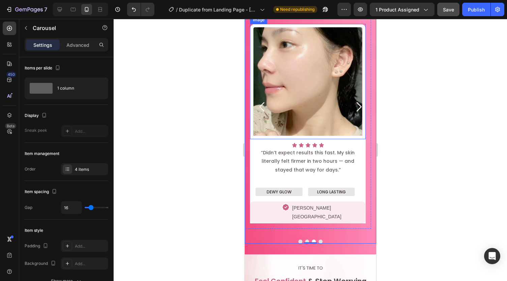
scroll to position [581, 0]
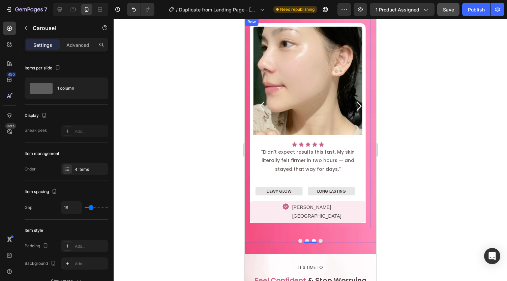
click at [341, 216] on div "Image Icon Icon Icon Icon Icon Icon List Row “Didn’t expect results this fast. …" at bounding box center [308, 123] width 126 height 210
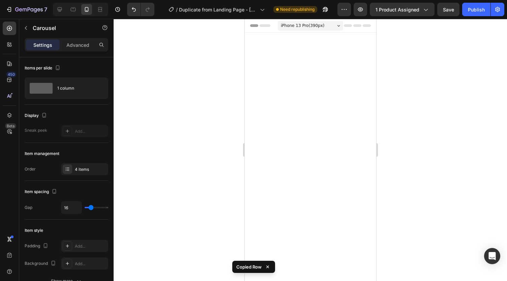
scroll to position [581, 0]
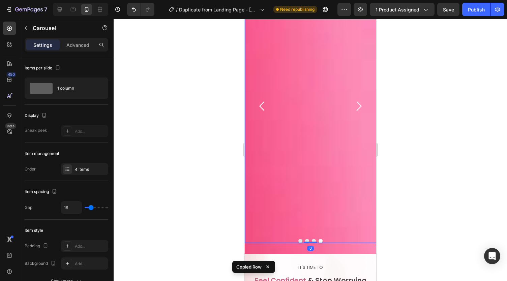
click at [308, 108] on div "Icon Real Women, Real Emotion Text Block Hear how [PERSON_NAME] is saving lives…" at bounding box center [308, 106] width 126 height 255
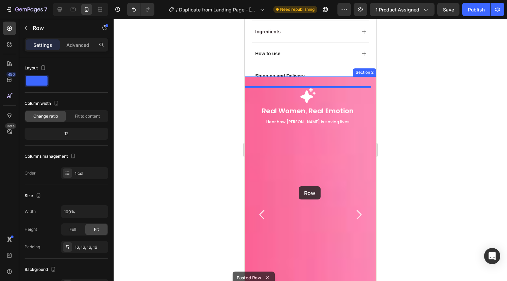
scroll to position [453, 0]
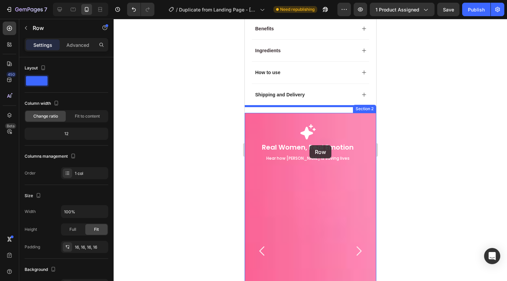
drag, startPoint x: 339, startPoint y: 126, endPoint x: 309, endPoint y: 145, distance: 35.5
click at [245, 19] on img at bounding box center [245, 19] width 0 height 0
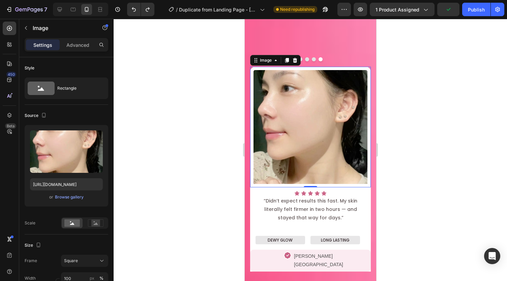
scroll to position [784, 0]
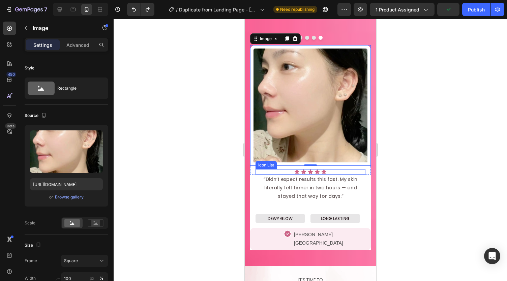
click at [358, 175] on p "“Didn’t expect results this fast. My skin literally felt firmer in two hours — …" at bounding box center [310, 188] width 109 height 26
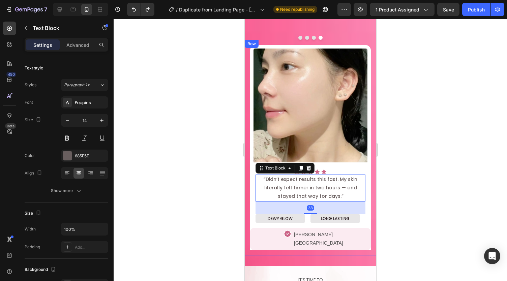
click at [360, 230] on div "Image Icon Icon Icon Icon Icon Icon List Row “Didn’t expect results this fast. …" at bounding box center [311, 148] width 132 height 216
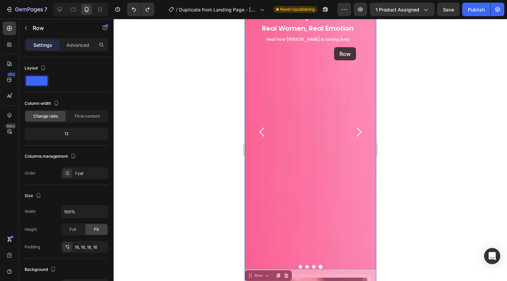
scroll to position [543, 0]
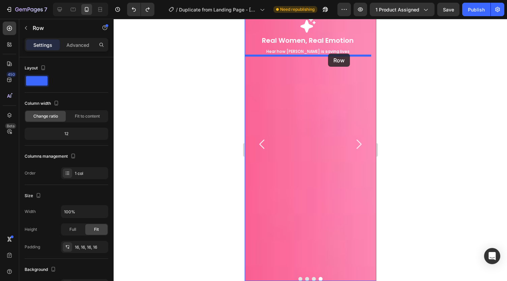
drag, startPoint x: 360, startPoint y: 230, endPoint x: 328, endPoint y: 54, distance: 179.0
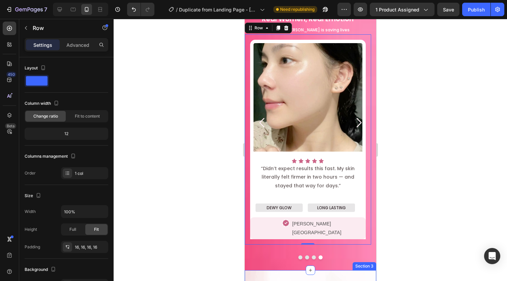
scroll to position [563, 0]
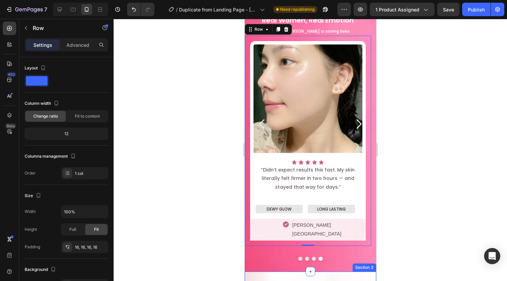
click at [328, 110] on img at bounding box center [308, 99] width 116 height 116
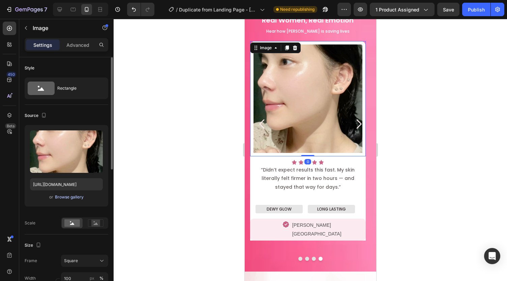
click at [63, 200] on div "Browse gallery" at bounding box center [69, 197] width 29 height 6
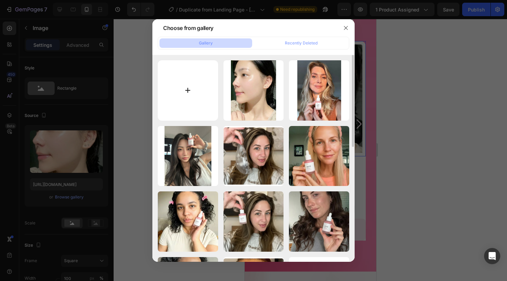
click at [196, 80] on input "file" at bounding box center [188, 90] width 60 height 60
type input "C:\fakepath\23a9d50f-a960-4fee-9ca0-b866fe7f5cd1.png"
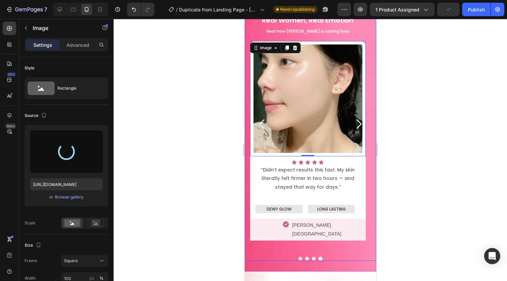
scroll to position [532, 0]
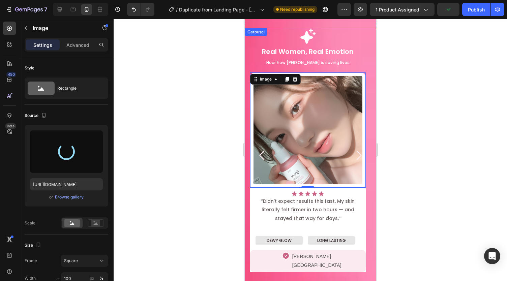
type input "https://cdn.shopify.com/s/files/1/0959/8520/5560/files/gempages_582387411045057…"
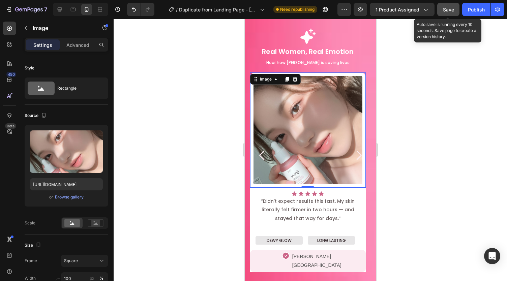
click at [446, 12] on span "Save" at bounding box center [448, 10] width 11 height 6
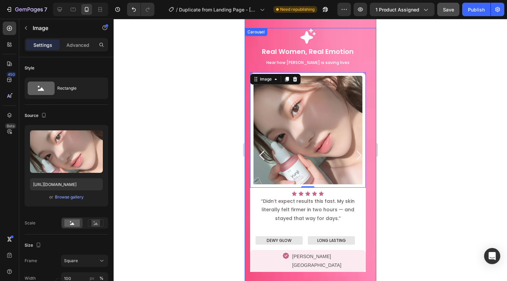
click at [352, 149] on icon "Carousel Next Arrow" at bounding box center [358, 155] width 13 height 13
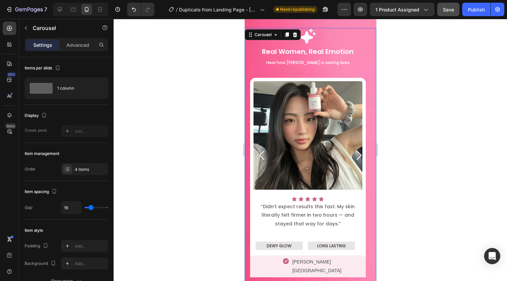
click at [356, 151] on icon "Carousel Next Arrow" at bounding box center [358, 155] width 5 height 9
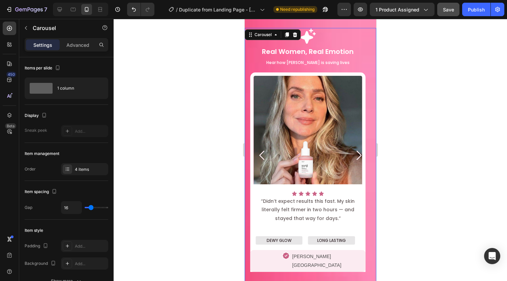
click at [352, 150] on icon "Carousel Next Arrow" at bounding box center [358, 155] width 13 height 13
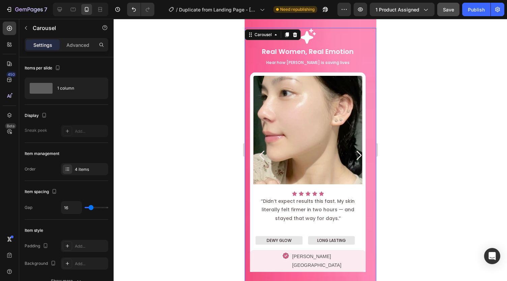
click at [353, 153] on icon "Carousel Next Arrow" at bounding box center [358, 155] width 13 height 13
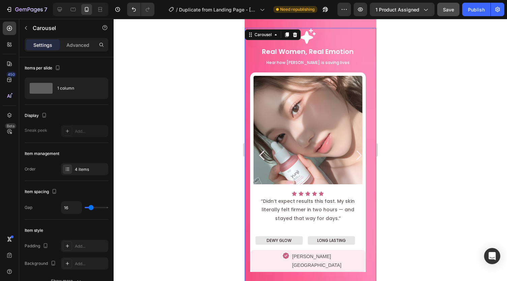
click at [262, 154] on icon "Carousel Back Arrow" at bounding box center [261, 155] width 5 height 9
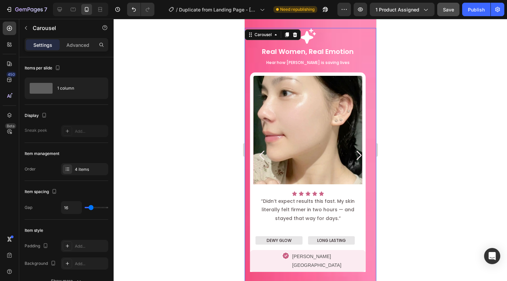
click at [262, 154] on icon "Carousel Back Arrow" at bounding box center [261, 155] width 5 height 9
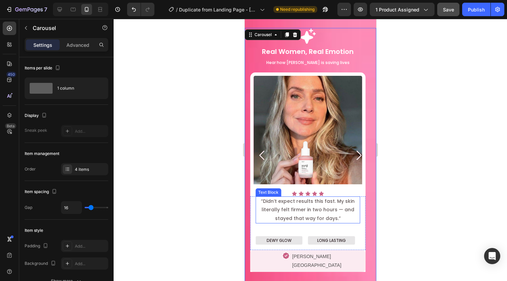
click at [287, 208] on p "“Didn’t expect results this fast. My skin literally felt firmer in two hours — …" at bounding box center [308, 210] width 104 height 26
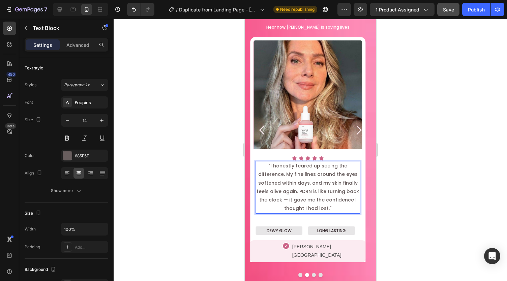
scroll to position [564, 0]
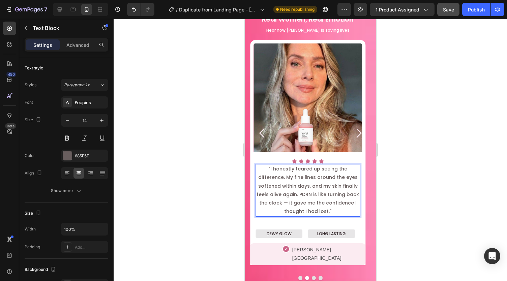
click at [359, 195] on p ""I honestly teared up seeing the difference. My fine lines around the eyes soft…" at bounding box center [308, 190] width 104 height 51
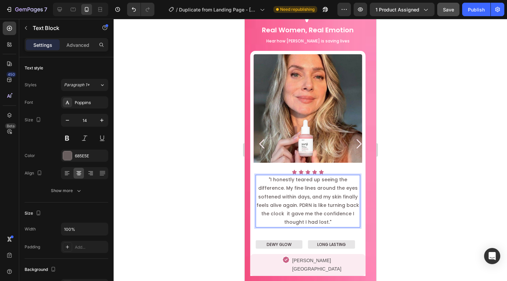
scroll to position [549, 0]
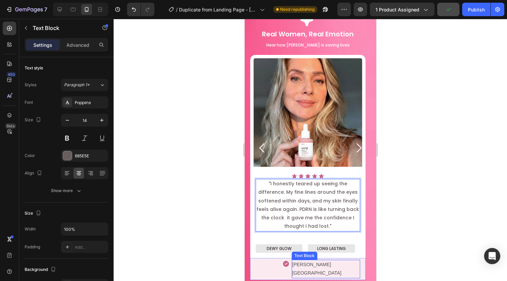
click at [298, 263] on p "[PERSON_NAME] [GEOGRAPHIC_DATA]" at bounding box center [325, 269] width 67 height 17
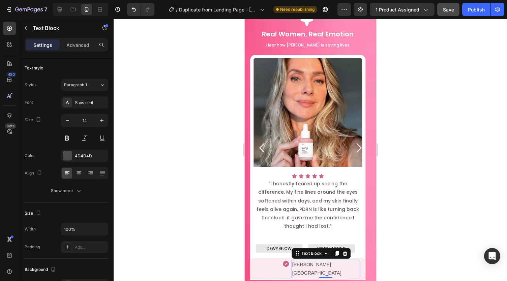
click at [307, 265] on p "[PERSON_NAME] [GEOGRAPHIC_DATA]" at bounding box center [325, 269] width 67 height 17
click at [320, 264] on p "Sophia L. Canada" at bounding box center [325, 269] width 67 height 17
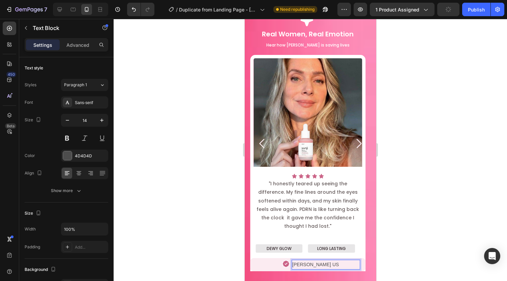
click at [399, 225] on div at bounding box center [311, 150] width 394 height 262
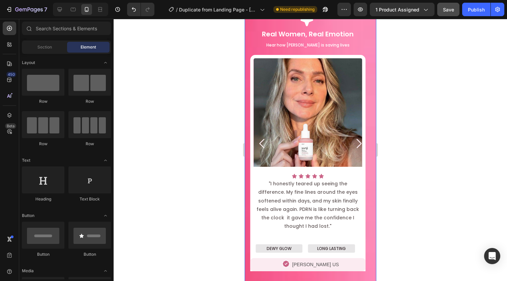
click at [352, 144] on icon "Carousel Next Arrow" at bounding box center [358, 143] width 13 height 13
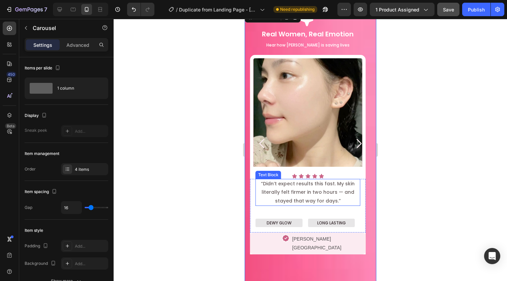
click at [299, 189] on p "“Didn’t expect results this fast. My skin literally felt firmer in two hours — …" at bounding box center [308, 193] width 104 height 26
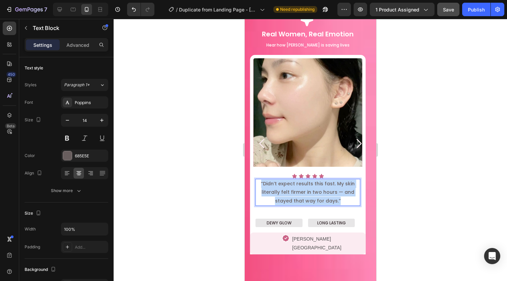
click at [299, 189] on p "“Didn’t expect results this fast. My skin literally felt firmer in two hours — …" at bounding box center [308, 193] width 104 height 26
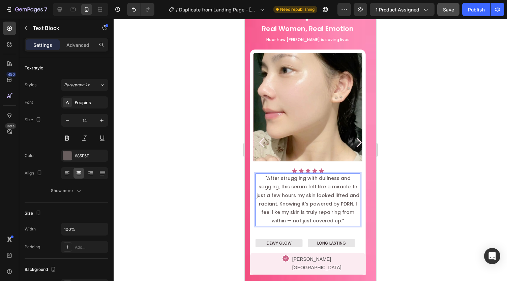
scroll to position [559, 0]
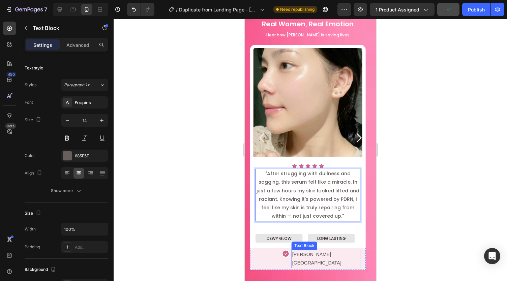
click at [299, 254] on p "[PERSON_NAME] [GEOGRAPHIC_DATA]" at bounding box center [325, 259] width 67 height 17
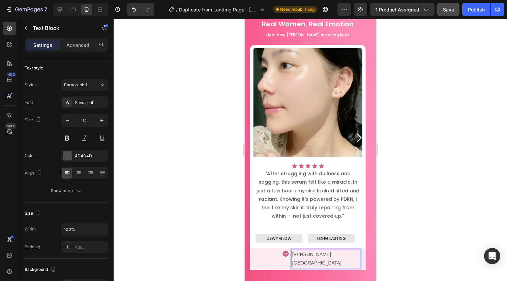
click at [330, 252] on p "Hannah T. Canada" at bounding box center [325, 259] width 67 height 17
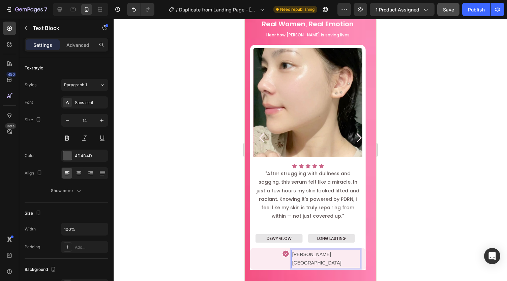
click at [354, 134] on icon "Carousel Next Arrow" at bounding box center [358, 137] width 13 height 13
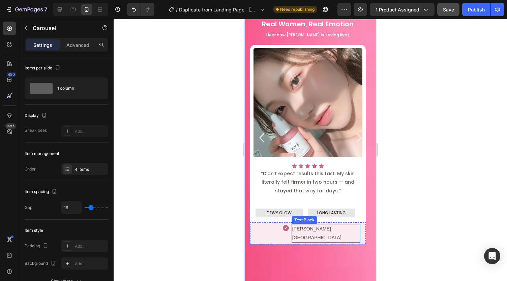
click at [301, 227] on p "[PERSON_NAME] [GEOGRAPHIC_DATA]" at bounding box center [325, 233] width 67 height 17
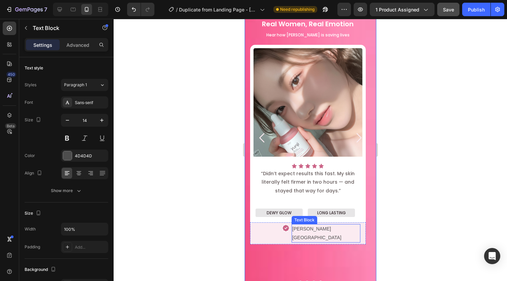
click at [301, 227] on p "[PERSON_NAME] [GEOGRAPHIC_DATA]" at bounding box center [325, 233] width 67 height 17
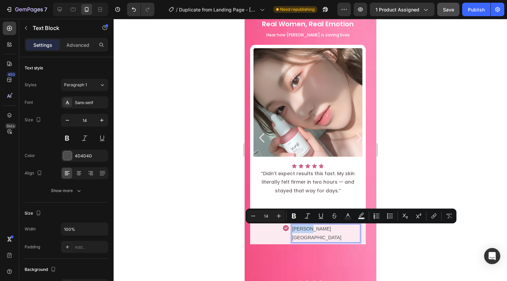
click at [301, 227] on p "[PERSON_NAME] [GEOGRAPHIC_DATA]" at bounding box center [325, 233] width 67 height 17
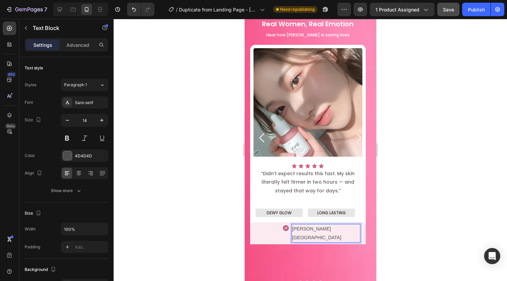
click at [318, 229] on p "Maria K. Canada" at bounding box center [325, 233] width 67 height 17
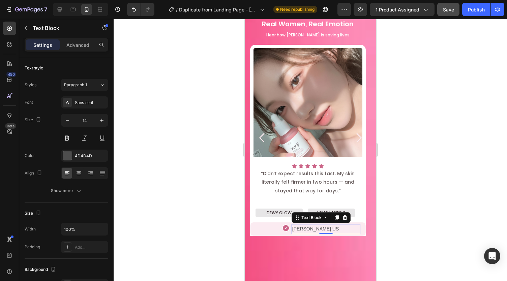
click at [222, 177] on div at bounding box center [311, 150] width 394 height 262
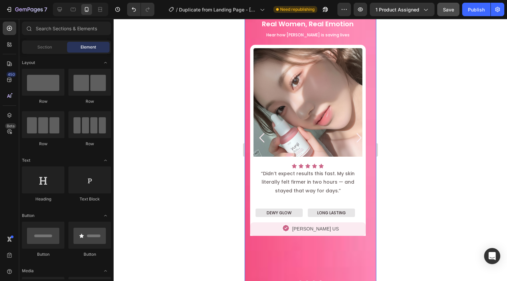
click at [259, 135] on icon "Carousel Back Arrow" at bounding box center [261, 137] width 13 height 13
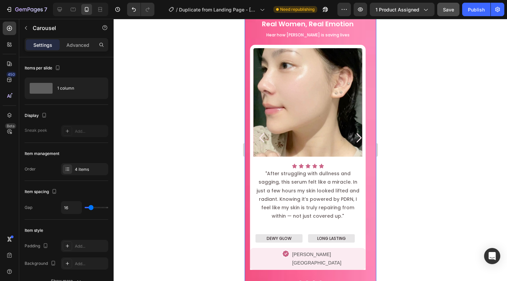
click at [259, 135] on icon "Carousel Back Arrow" at bounding box center [261, 137] width 13 height 13
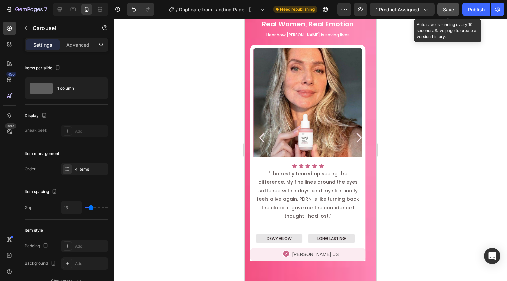
click at [447, 8] on span "Save" at bounding box center [448, 10] width 11 height 6
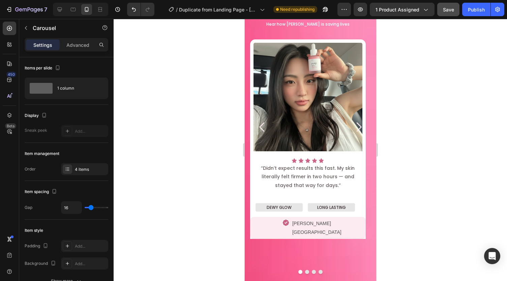
scroll to position [566, 0]
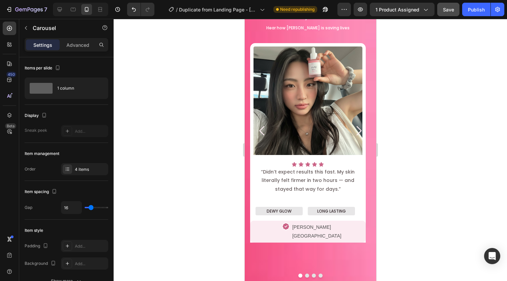
click at [354, 124] on icon "Carousel Next Arrow" at bounding box center [358, 130] width 13 height 13
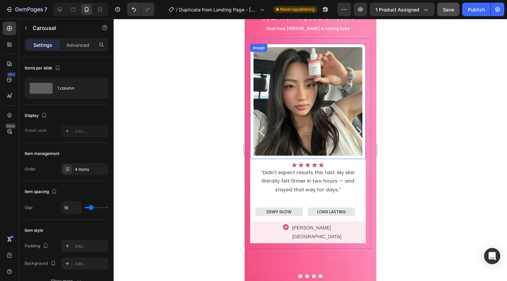
scroll to position [565, 0]
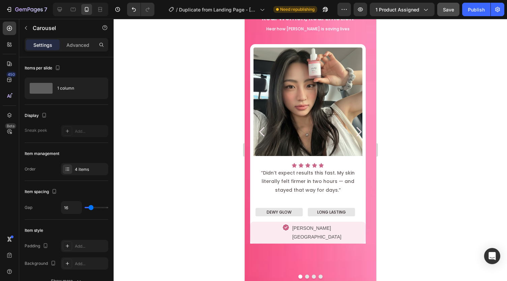
click at [352, 127] on icon "Carousel Next Arrow" at bounding box center [358, 131] width 13 height 13
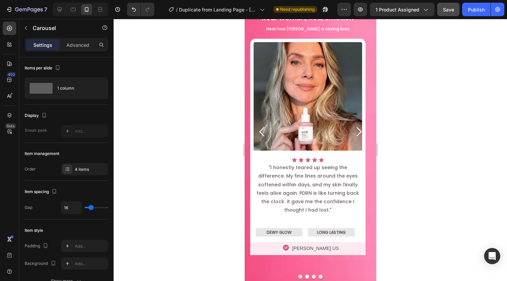
click at [352, 127] on icon "Carousel Next Arrow" at bounding box center [358, 131] width 13 height 13
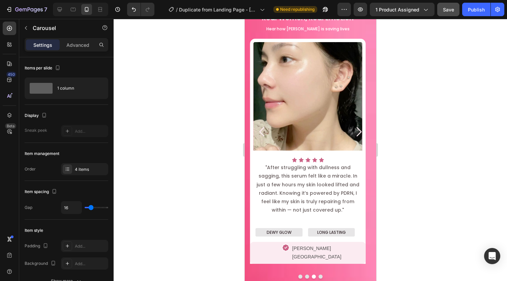
click at [352, 127] on icon "Carousel Next Arrow" at bounding box center [358, 131] width 13 height 13
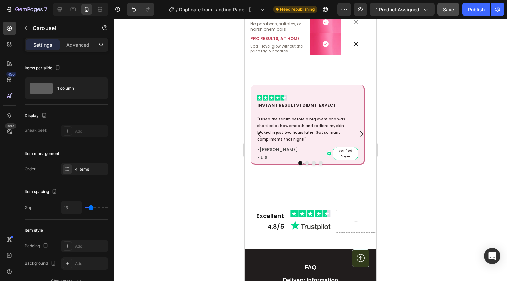
scroll to position [1646, 0]
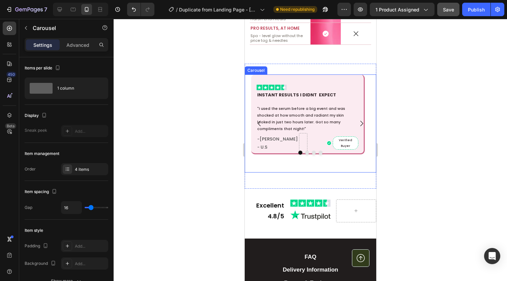
click at [352, 133] on button "Carousel Next Arrow" at bounding box center [361, 123] width 19 height 19
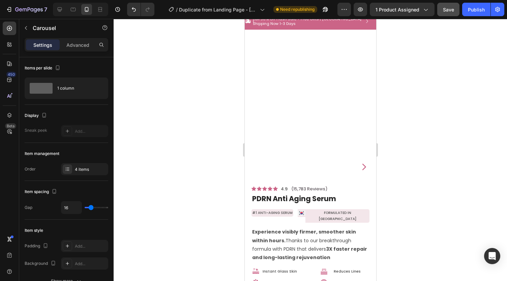
scroll to position [0, 0]
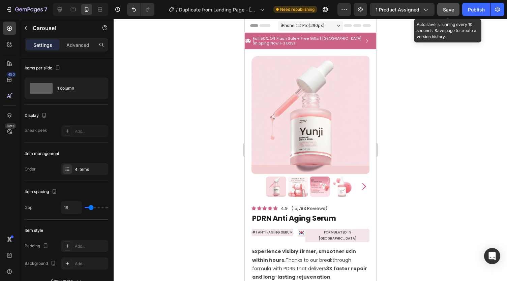
click at [442, 11] on button "Save" at bounding box center [448, 9] width 22 height 13
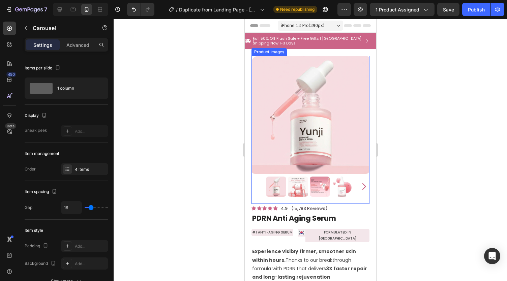
click at [296, 97] on img at bounding box center [310, 115] width 118 height 118
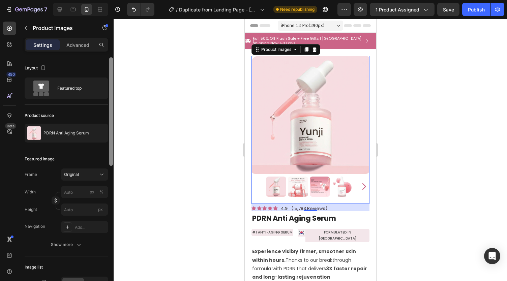
click at [0, 0] on div at bounding box center [0, 0] width 0 height 0
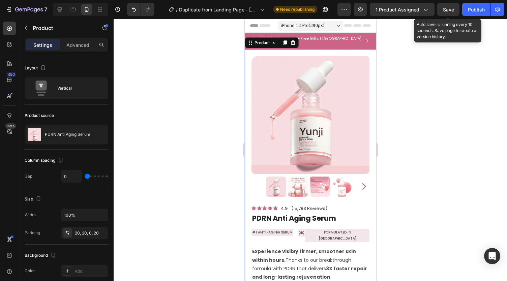
click at [450, 12] on span "Save" at bounding box center [448, 10] width 11 height 6
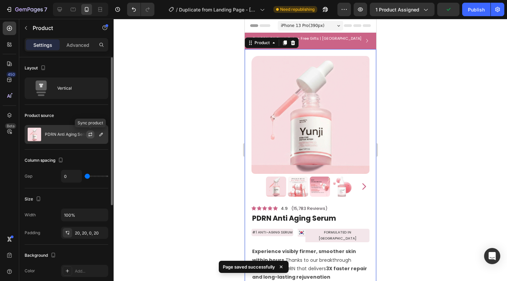
click at [89, 133] on icon "button" at bounding box center [91, 134] width 4 height 2
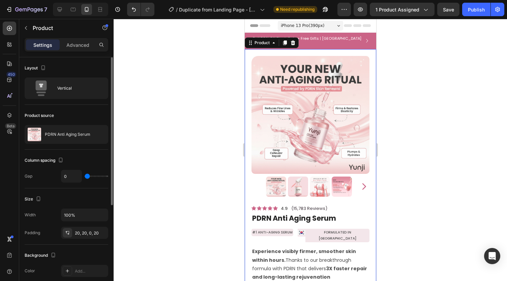
click at [210, 129] on div at bounding box center [311, 150] width 394 height 262
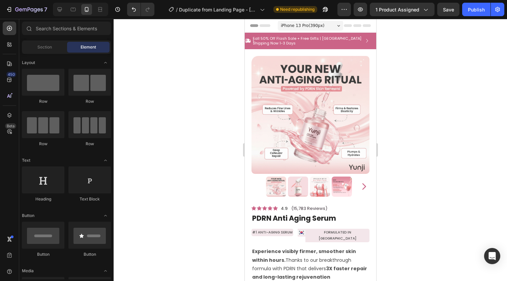
click at [202, 152] on div at bounding box center [311, 150] width 394 height 262
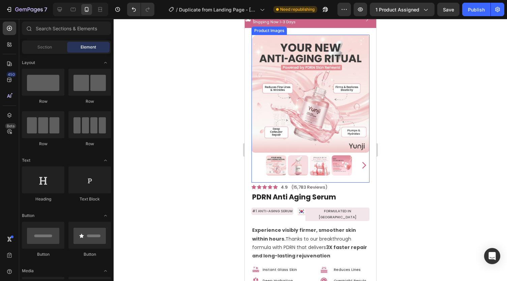
scroll to position [12, 0]
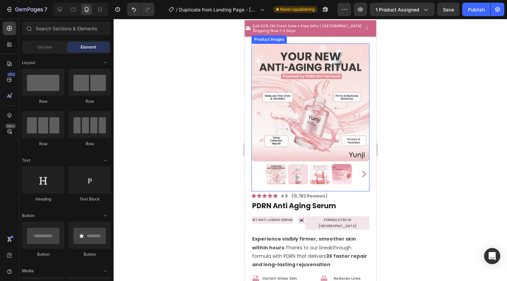
click at [293, 168] on img at bounding box center [298, 174] width 20 height 20
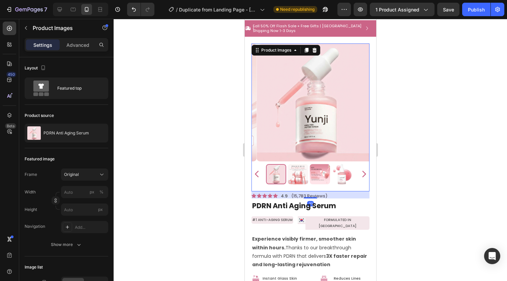
click at [257, 171] on icon "Carousel Back Arrow" at bounding box center [257, 174] width 4 height 6
click at [270, 165] on img at bounding box center [276, 174] width 20 height 20
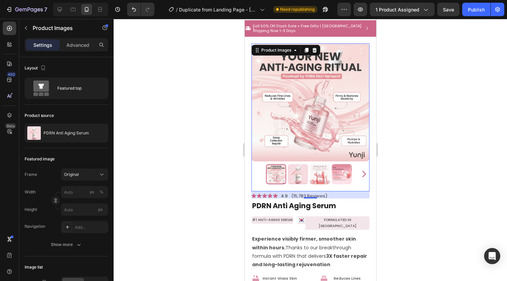
click at [295, 165] on img at bounding box center [298, 174] width 20 height 20
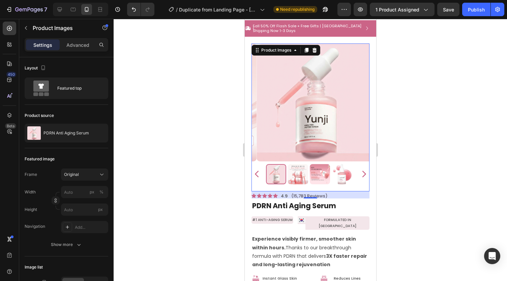
click at [233, 164] on div at bounding box center [311, 150] width 394 height 262
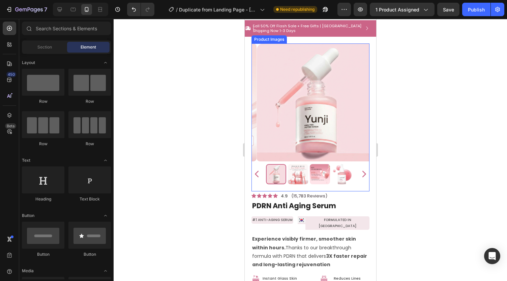
click at [260, 170] on icon "Carousel Back Arrow" at bounding box center [256, 174] width 9 height 9
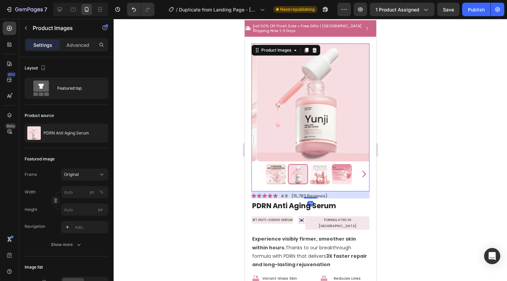
click at [274, 165] on img at bounding box center [276, 174] width 20 height 20
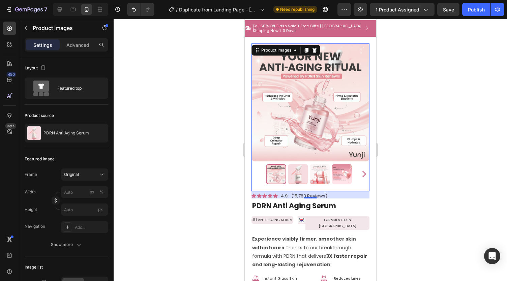
click at [293, 166] on img at bounding box center [298, 174] width 20 height 20
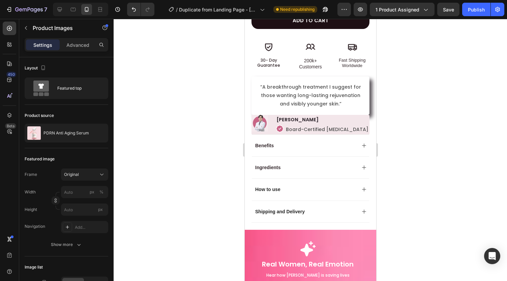
scroll to position [349, 0]
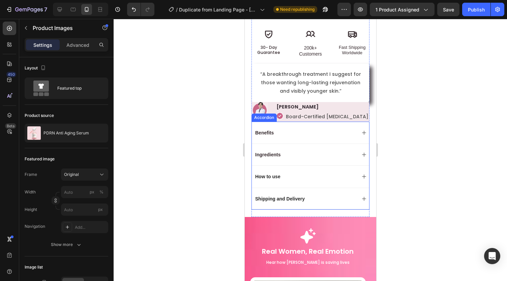
click at [304, 122] on div "Benefits" at bounding box center [310, 133] width 117 height 22
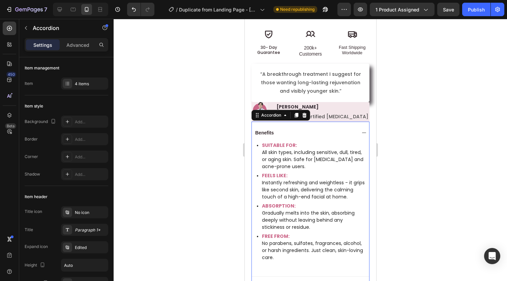
scroll to position [379, 0]
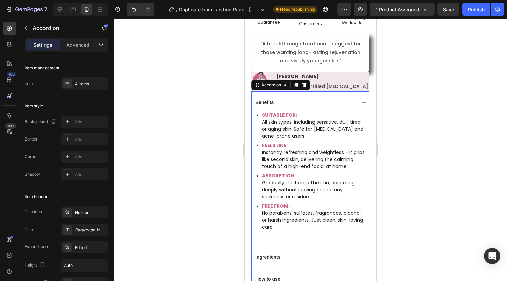
click at [352, 91] on div "Benefits" at bounding box center [310, 102] width 117 height 22
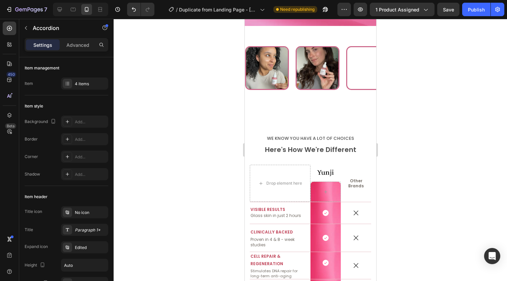
scroll to position [1360, 0]
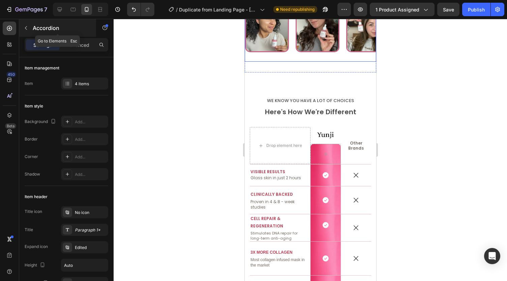
click at [26, 26] on icon "button" at bounding box center [25, 27] width 5 height 5
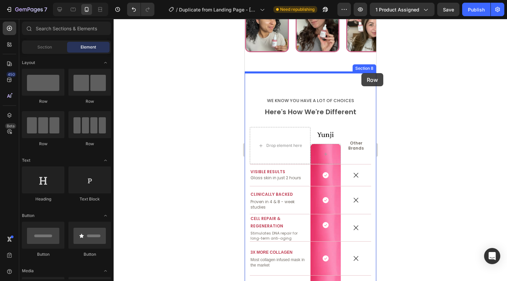
drag, startPoint x: 292, startPoint y: 106, endPoint x: 361, endPoint y: 73, distance: 76.6
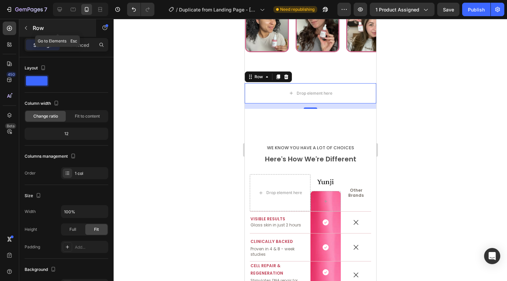
click at [26, 31] on button "button" at bounding box center [26, 28] width 11 height 11
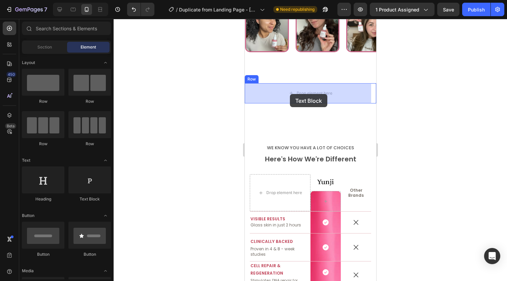
drag, startPoint x: 435, startPoint y: 138, endPoint x: 424, endPoint y: 133, distance: 11.6
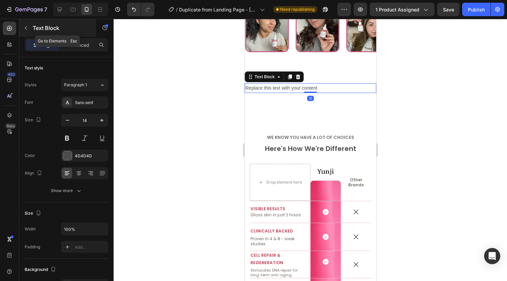
click at [26, 29] on icon "button" at bounding box center [26, 28] width 2 height 4
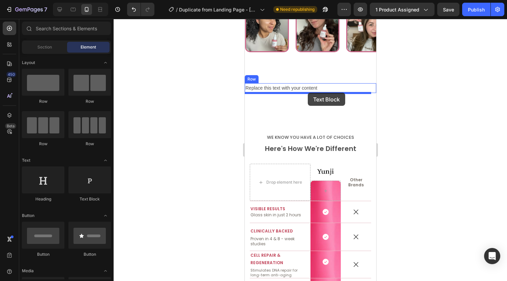
drag, startPoint x: 299, startPoint y: 129, endPoint x: 308, endPoint y: 93, distance: 37.1
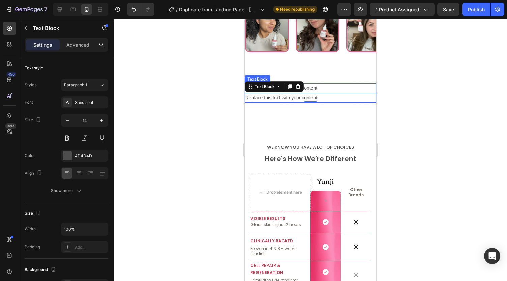
click at [326, 86] on div "Replace this text with your content" at bounding box center [311, 88] width 132 height 10
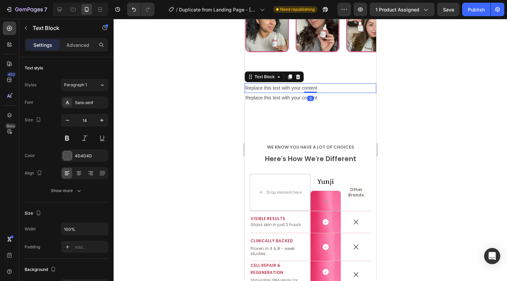
click at [326, 86] on div "Replace this text with your content" at bounding box center [311, 88] width 132 height 10
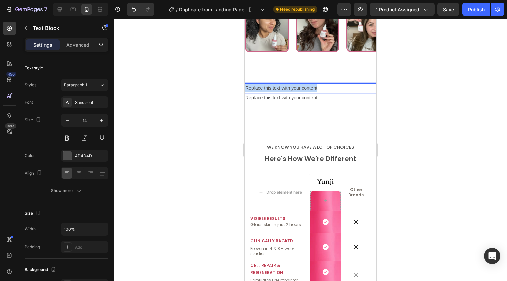
click at [326, 86] on p "Replace this text with your content" at bounding box center [310, 88] width 130 height 8
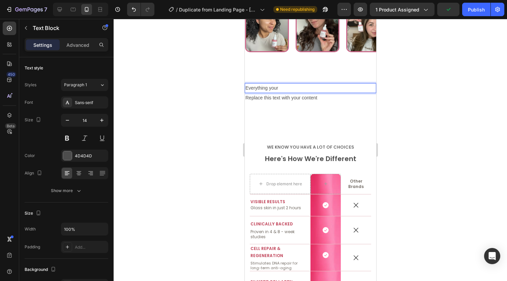
scroll to position [1360, 0]
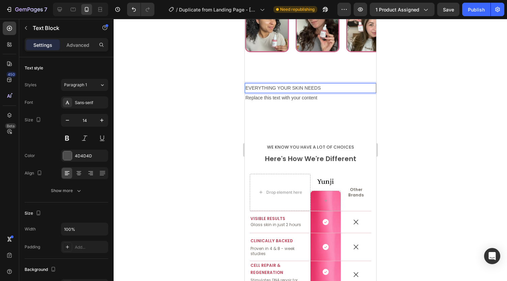
click at [79, 170] on icon at bounding box center [79, 173] width 7 height 7
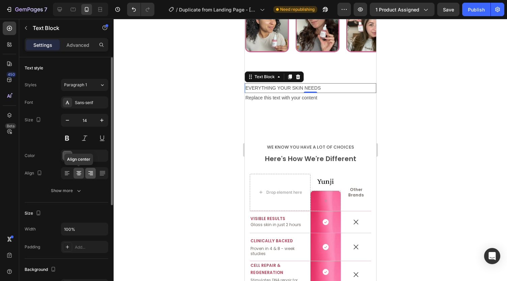
click at [88, 175] on icon at bounding box center [90, 173] width 7 height 7
click at [77, 174] on icon at bounding box center [79, 174] width 5 height 1
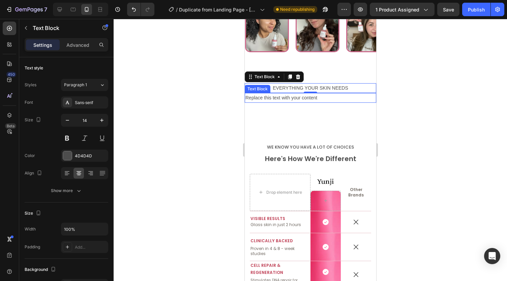
click at [280, 97] on div "Replace this text with your content" at bounding box center [311, 98] width 132 height 10
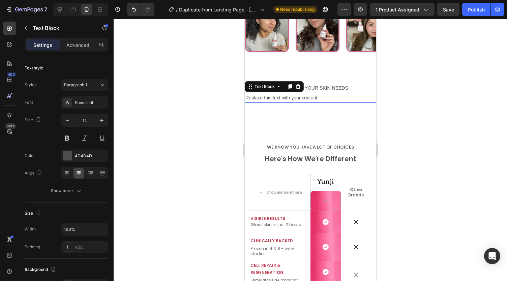
click at [280, 97] on p "Replace this text with your content" at bounding box center [310, 98] width 130 height 8
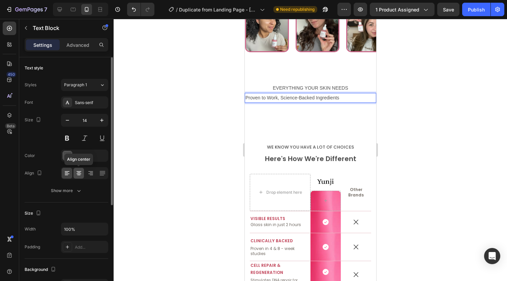
click at [78, 172] on icon at bounding box center [79, 173] width 7 height 7
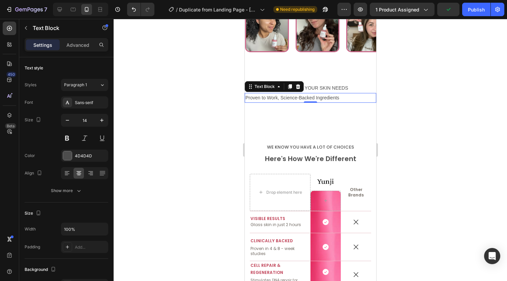
click at [315, 97] on p "Proven to Work, Science-Backed Ingredients" at bounding box center [310, 98] width 130 height 8
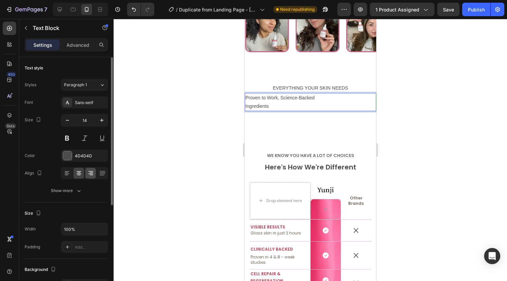
click at [91, 173] on icon at bounding box center [90, 173] width 7 height 7
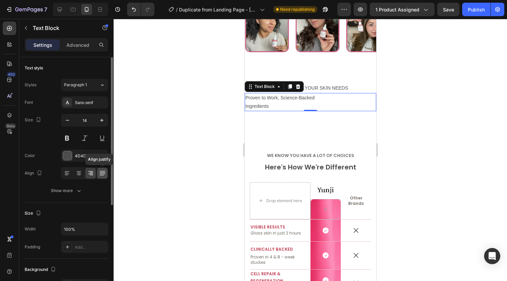
click at [101, 172] on icon at bounding box center [102, 173] width 7 height 7
click at [70, 171] on icon at bounding box center [67, 173] width 7 height 7
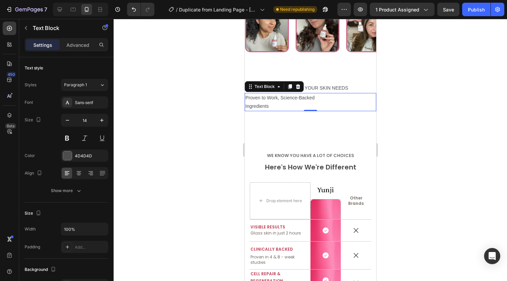
click at [266, 102] on p "Ingredients" at bounding box center [310, 106] width 130 height 8
click at [274, 108] on p "Ingredients" at bounding box center [310, 106] width 130 height 8
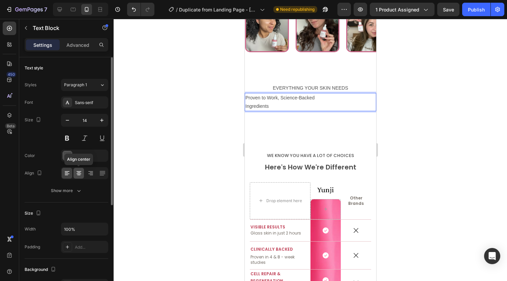
click at [81, 174] on icon at bounding box center [79, 173] width 7 height 7
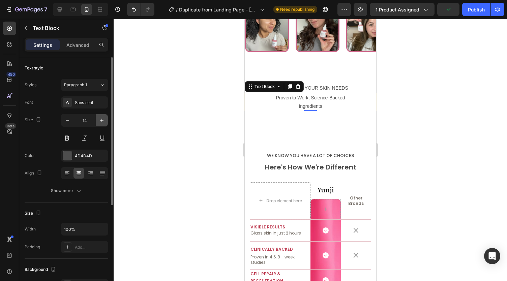
click at [99, 121] on icon "button" at bounding box center [101, 120] width 7 height 7
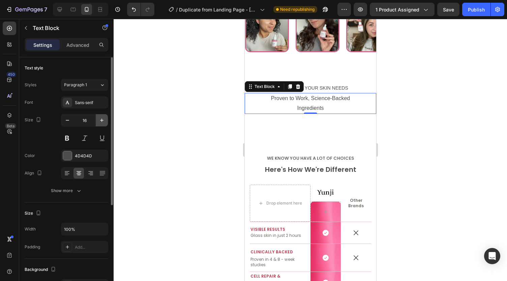
click at [99, 118] on icon "button" at bounding box center [101, 120] width 7 height 7
click at [99, 119] on icon "button" at bounding box center [101, 120] width 7 height 7
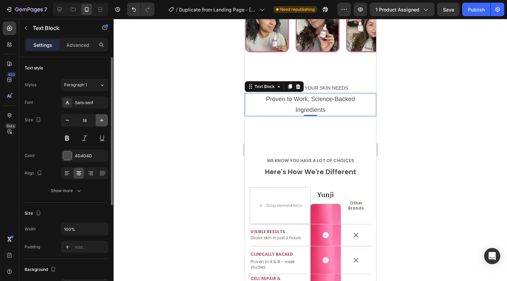
click at [99, 119] on icon "button" at bounding box center [101, 120] width 7 height 7
type input "19"
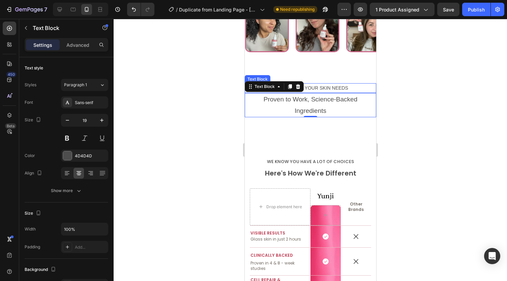
click at [318, 87] on p "EVERYTHING YOUR SKIN NEEDS" at bounding box center [310, 88] width 130 height 8
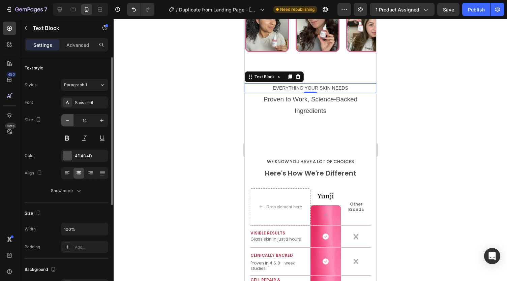
click at [67, 121] on icon "button" at bounding box center [67, 120] width 7 height 7
type input "13"
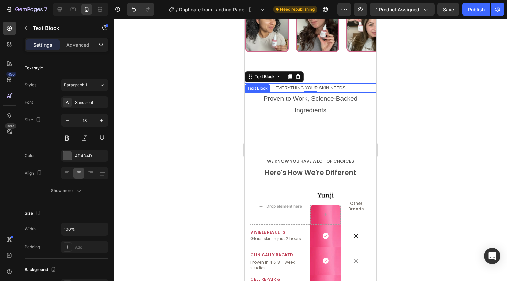
click at [281, 102] on p "Proven to Work, Science-Backed" at bounding box center [310, 98] width 130 height 11
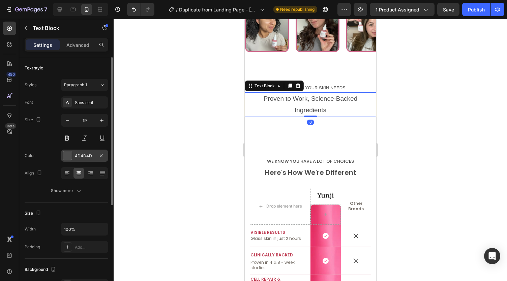
click at [86, 157] on div "4D4D4D" at bounding box center [85, 156] width 20 height 6
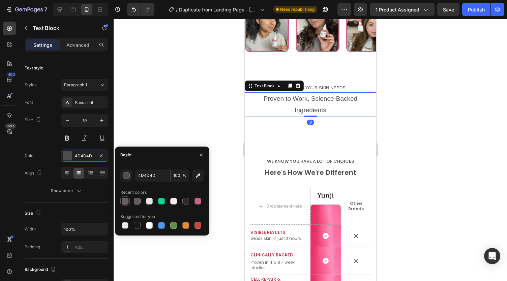
click at [128, 201] on div at bounding box center [125, 201] width 7 height 7
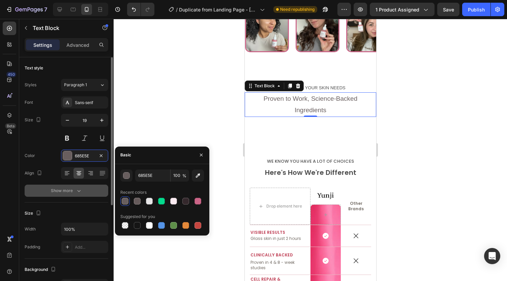
click at [83, 194] on button "Show more" at bounding box center [67, 191] width 84 height 12
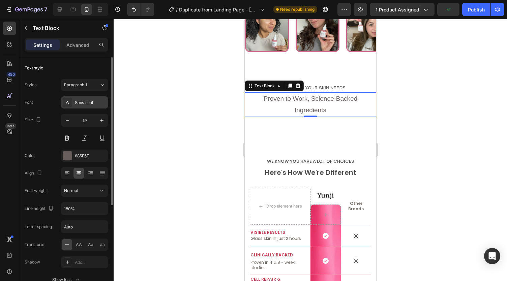
click at [80, 104] on div "Sans-serif" at bounding box center [91, 103] width 32 height 6
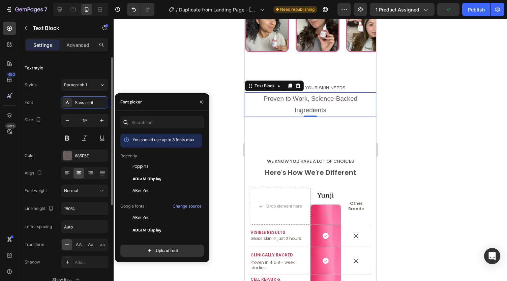
click at [134, 165] on span "Poppins" at bounding box center [141, 167] width 16 height 6
click at [86, 191] on div "Normal" at bounding box center [81, 191] width 34 height 6
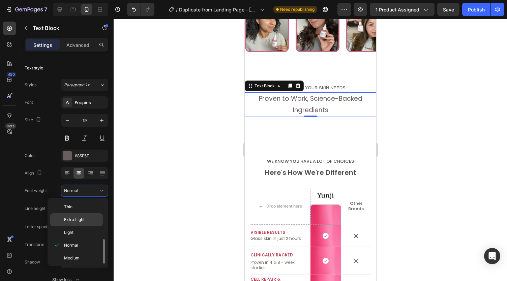
scroll to position [29, 0]
click at [86, 240] on p "Semi Bold" at bounding box center [82, 242] width 36 height 6
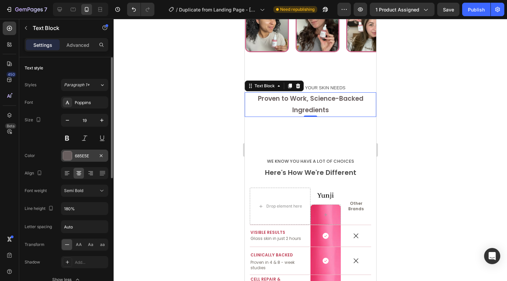
click at [86, 156] on div "685E5E" at bounding box center [85, 156] width 20 height 6
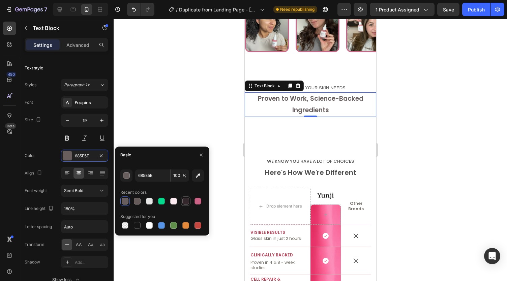
click at [182, 201] on div at bounding box center [186, 201] width 8 height 8
type input "34282C"
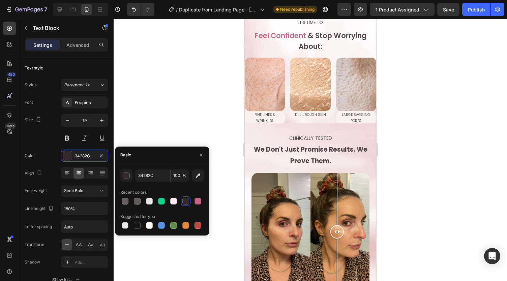
scroll to position [838, 0]
click at [269, 149] on strong "We Don't Just Promise Results. We" at bounding box center [311, 149] width 114 height 9
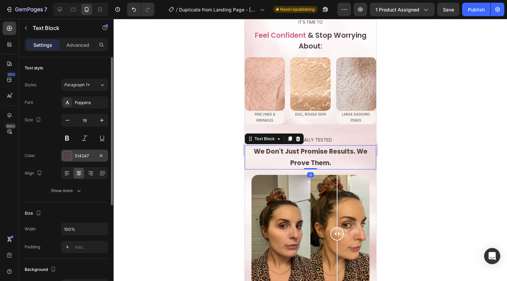
click at [76, 155] on div "514247" at bounding box center [85, 156] width 20 height 6
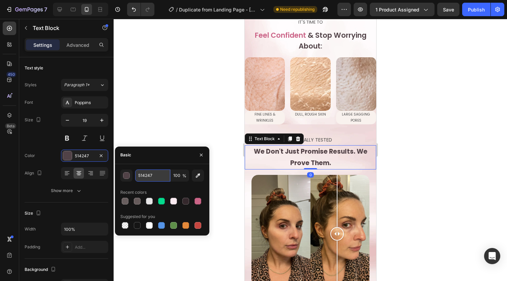
click at [150, 177] on input "514247" at bounding box center [152, 176] width 35 height 12
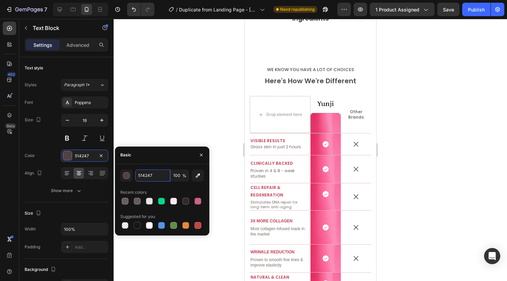
scroll to position [1355, 0]
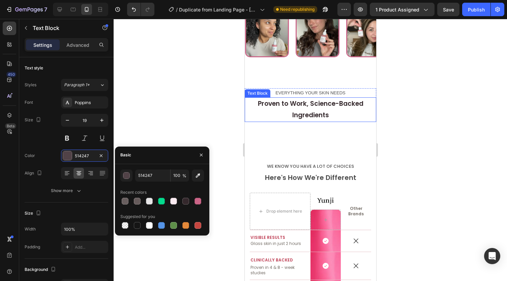
click at [290, 101] on p "Proven to Work, Science-Backed" at bounding box center [310, 103] width 130 height 11
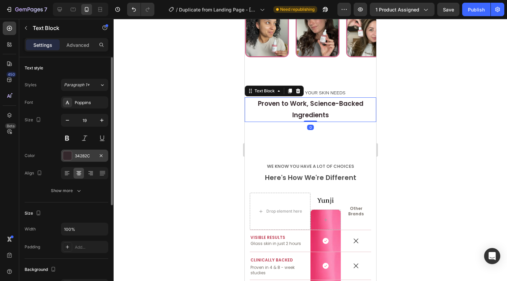
click at [86, 156] on div "34282C" at bounding box center [85, 156] width 20 height 6
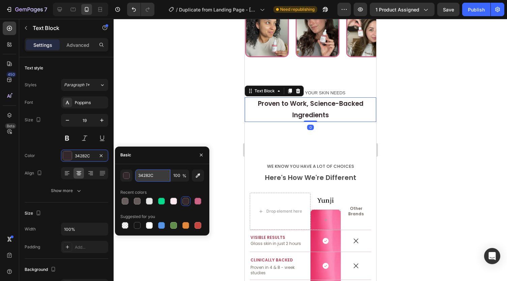
click at [153, 180] on input "34282C" at bounding box center [152, 176] width 35 height 12
paste input "514247"
type input "514247"
click at [189, 89] on div at bounding box center [311, 150] width 394 height 262
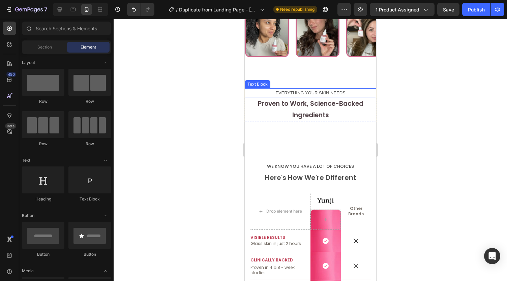
click at [293, 92] on p "EVERYTHING YOUR SKIN NEEDS" at bounding box center [310, 93] width 130 height 8
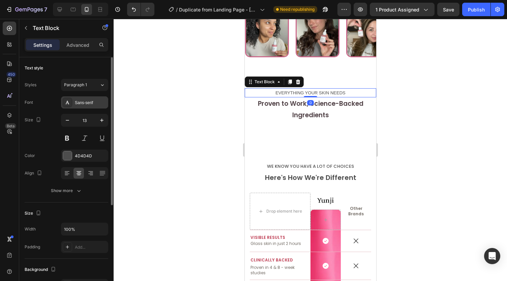
click at [80, 102] on div "Sans-serif" at bounding box center [91, 103] width 32 height 6
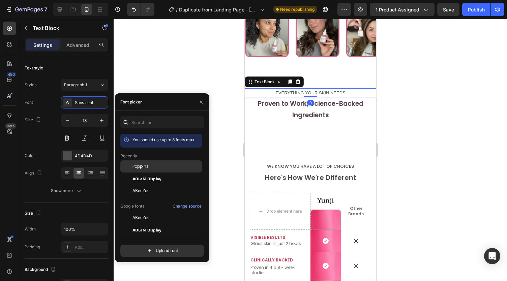
click at [139, 168] on span "Poppins" at bounding box center [141, 167] width 16 height 6
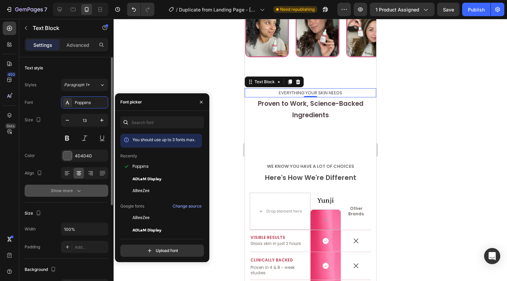
click at [71, 189] on div "Show more" at bounding box center [66, 191] width 31 height 7
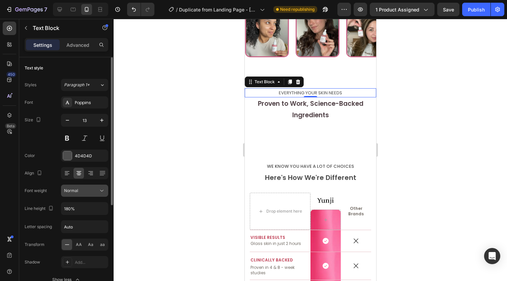
click at [76, 187] on button "Normal" at bounding box center [84, 191] width 47 height 12
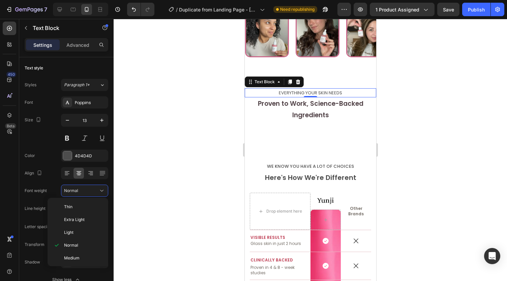
click at [80, 255] on p "Medium" at bounding box center [82, 258] width 36 height 6
click at [178, 224] on div at bounding box center [311, 150] width 394 height 262
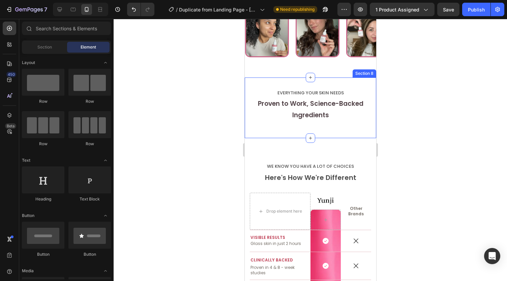
click at [289, 79] on div "EVERYTHING YOUR SKIN NEEDS Text Block Proven to Work, Science-Backed Ingredient…" at bounding box center [311, 108] width 132 height 61
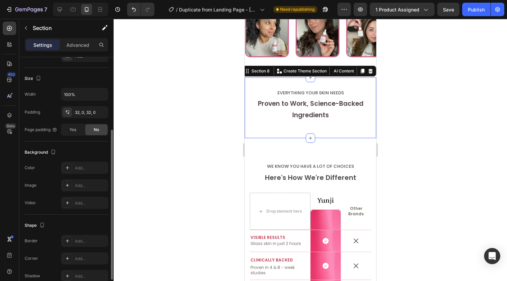
scroll to position [118, 0]
click at [81, 184] on div "Add..." at bounding box center [91, 185] width 32 height 6
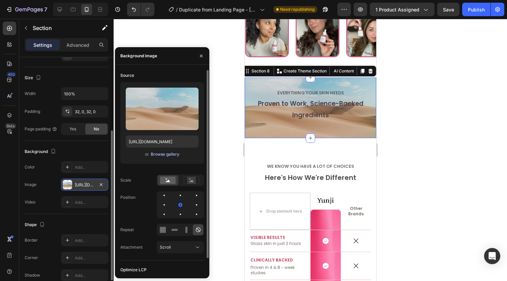
click at [162, 154] on div "Browse gallery" at bounding box center [165, 154] width 29 height 6
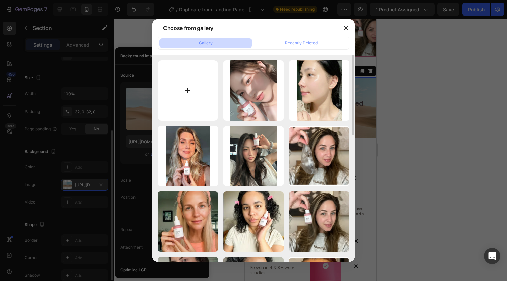
click at [201, 99] on input "file" at bounding box center [188, 90] width 60 height 60
type input "C:\fakepath\gempages_541528186094093173-77067b5f-ca91-4266-a07a-59847b164f42.jp…"
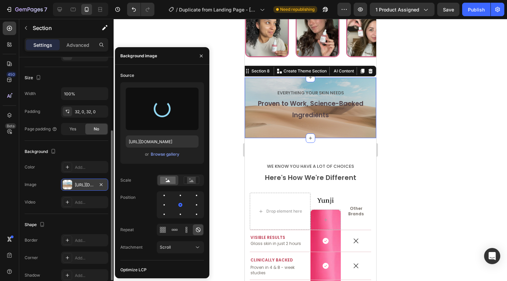
type input "https://cdn.shopify.com/s/files/1/0959/8520/5560/files/gempages_582387411045057…"
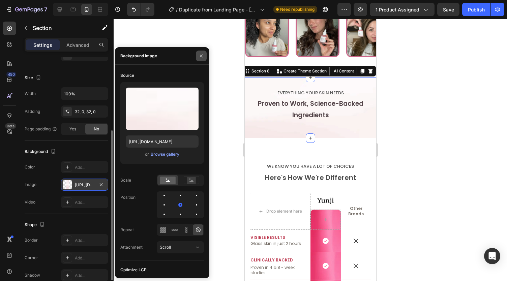
click at [201, 56] on icon "button" at bounding box center [201, 55] width 5 height 5
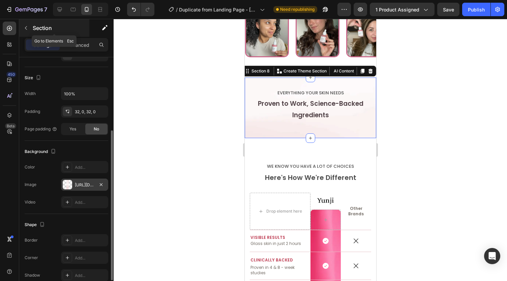
click at [26, 27] on icon "button" at bounding box center [25, 27] width 5 height 5
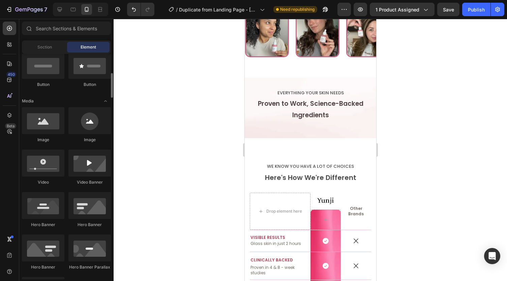
scroll to position [171, 0]
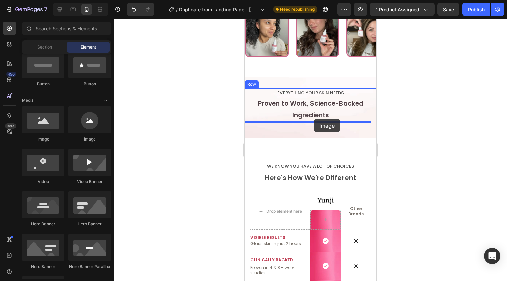
drag, startPoint x: 294, startPoint y: 148, endPoint x: 314, endPoint y: 119, distance: 35.0
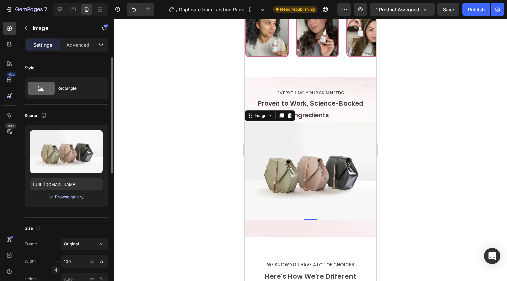
click at [64, 196] on div "Browse gallery" at bounding box center [69, 197] width 29 height 6
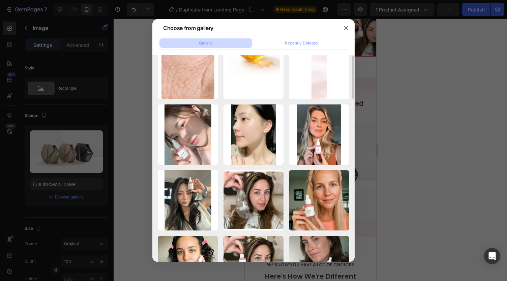
scroll to position [397, 0]
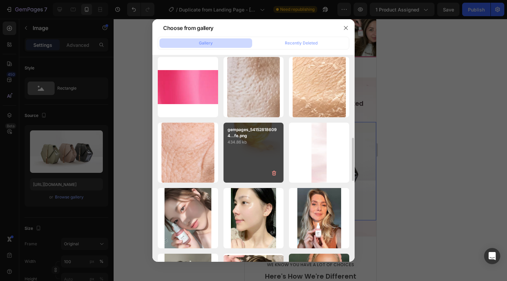
click at [243, 148] on div "gempages_541528186094...fe.png 434.86 kb" at bounding box center [254, 153] width 60 height 60
type input "https://cdn.shopify.com/s/files/1/0959/8520/5560/files/gempages_582387411045057…"
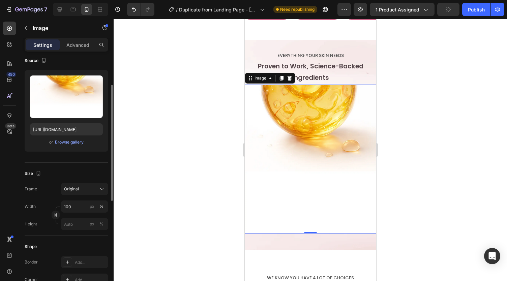
scroll to position [56, 0]
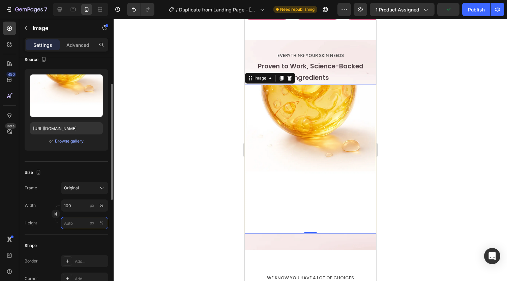
click at [80, 222] on input "px %" at bounding box center [84, 223] width 47 height 12
click at [101, 221] on div "%" at bounding box center [101, 223] width 4 height 6
click at [80, 223] on input "px %" at bounding box center [84, 223] width 47 height 12
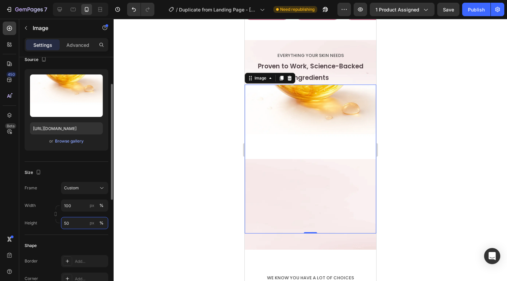
type input "5"
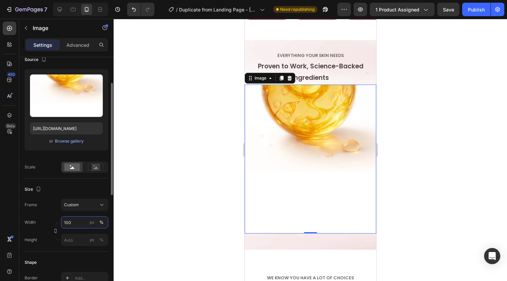
click at [80, 223] on input "100" at bounding box center [84, 223] width 47 height 12
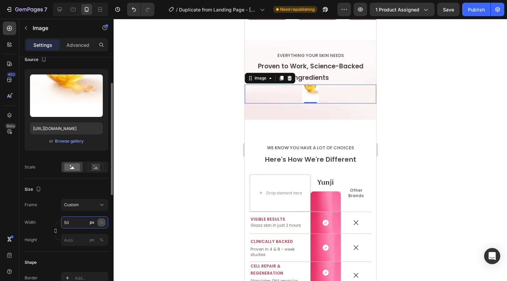
type input "50"
click at [105, 219] on button "%" at bounding box center [101, 223] width 8 height 8
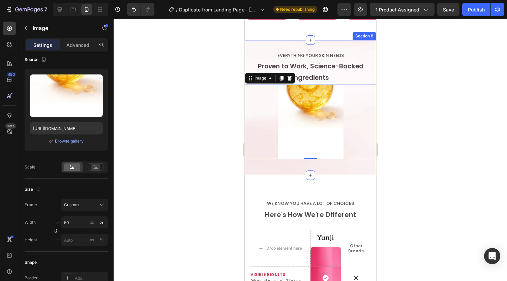
click at [191, 100] on div at bounding box center [311, 150] width 394 height 262
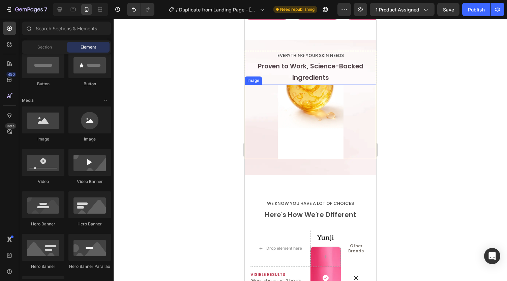
click at [273, 120] on div at bounding box center [311, 122] width 132 height 75
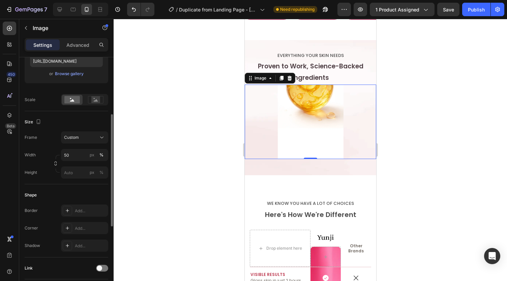
scroll to position [124, 0]
click at [85, 139] on div "Custom" at bounding box center [80, 137] width 33 height 6
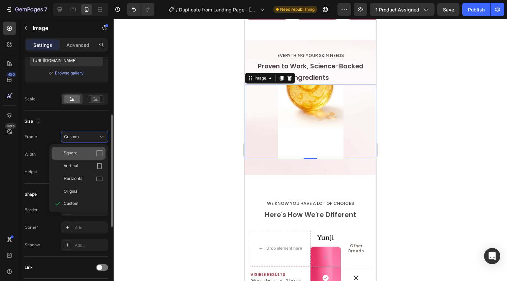
click at [85, 150] on div "Square" at bounding box center [83, 153] width 39 height 7
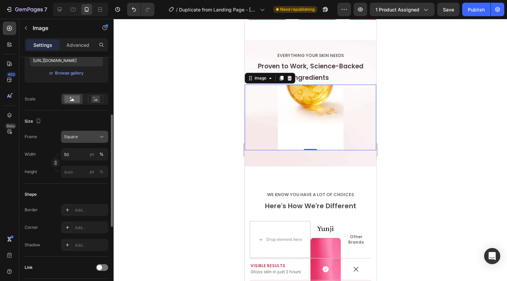
click at [86, 136] on div "Square" at bounding box center [80, 137] width 33 height 6
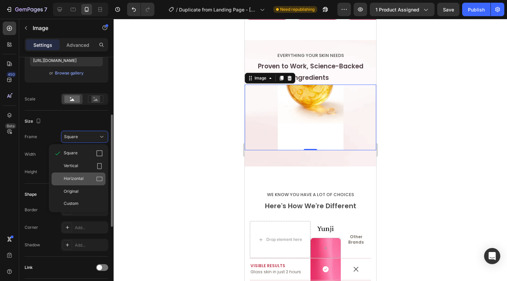
click at [88, 180] on div "Horizontal" at bounding box center [83, 179] width 39 height 7
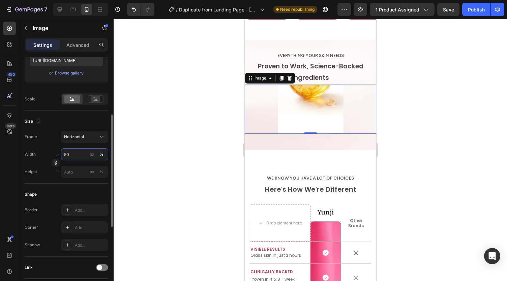
click at [80, 152] on input "50" at bounding box center [84, 154] width 47 height 12
type input "1"
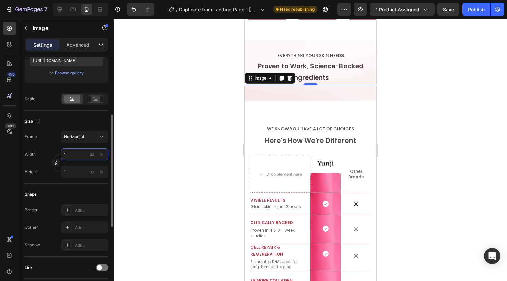
type input "10"
type input "8"
type input "100"
type input "75"
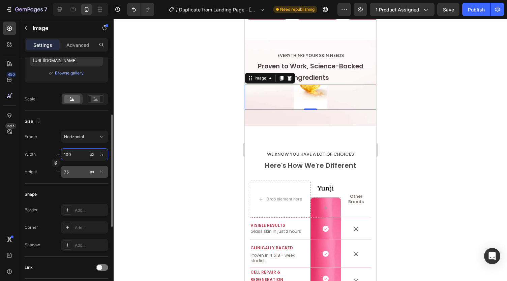
type input "100"
click at [76, 174] on input "75" at bounding box center [84, 172] width 47 height 12
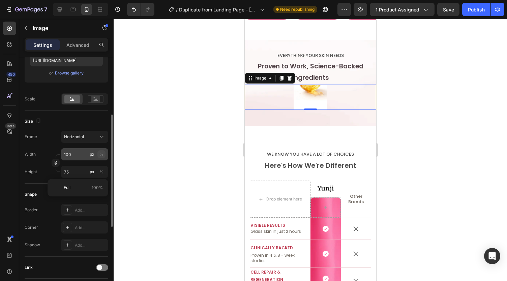
click at [104, 151] on button "%" at bounding box center [101, 154] width 8 height 8
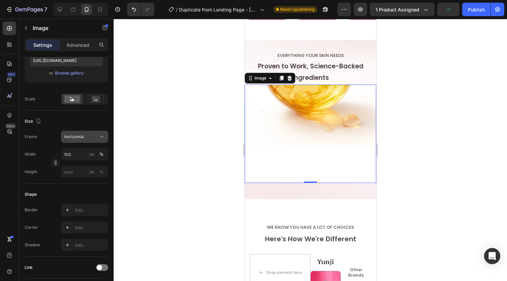
click at [83, 139] on span "Horizontal" at bounding box center [74, 137] width 20 height 6
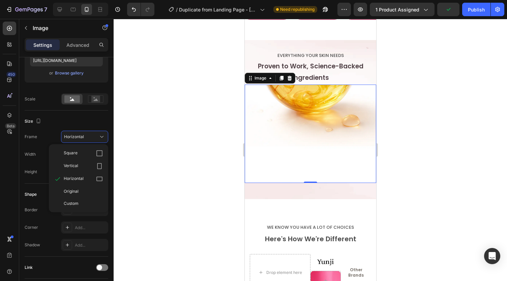
click at [80, 193] on div "Original" at bounding box center [83, 192] width 39 height 6
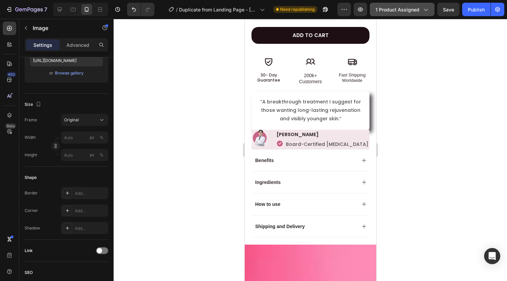
scroll to position [61, 0]
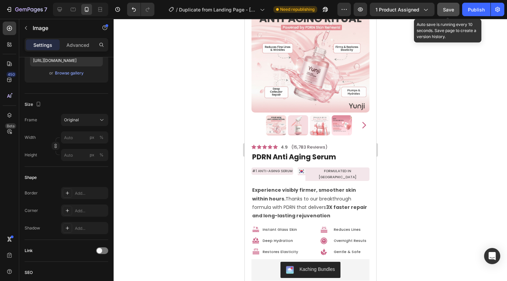
click at [442, 8] on button "Save" at bounding box center [448, 9] width 22 height 13
